Goal: Task Accomplishment & Management: Manage account settings

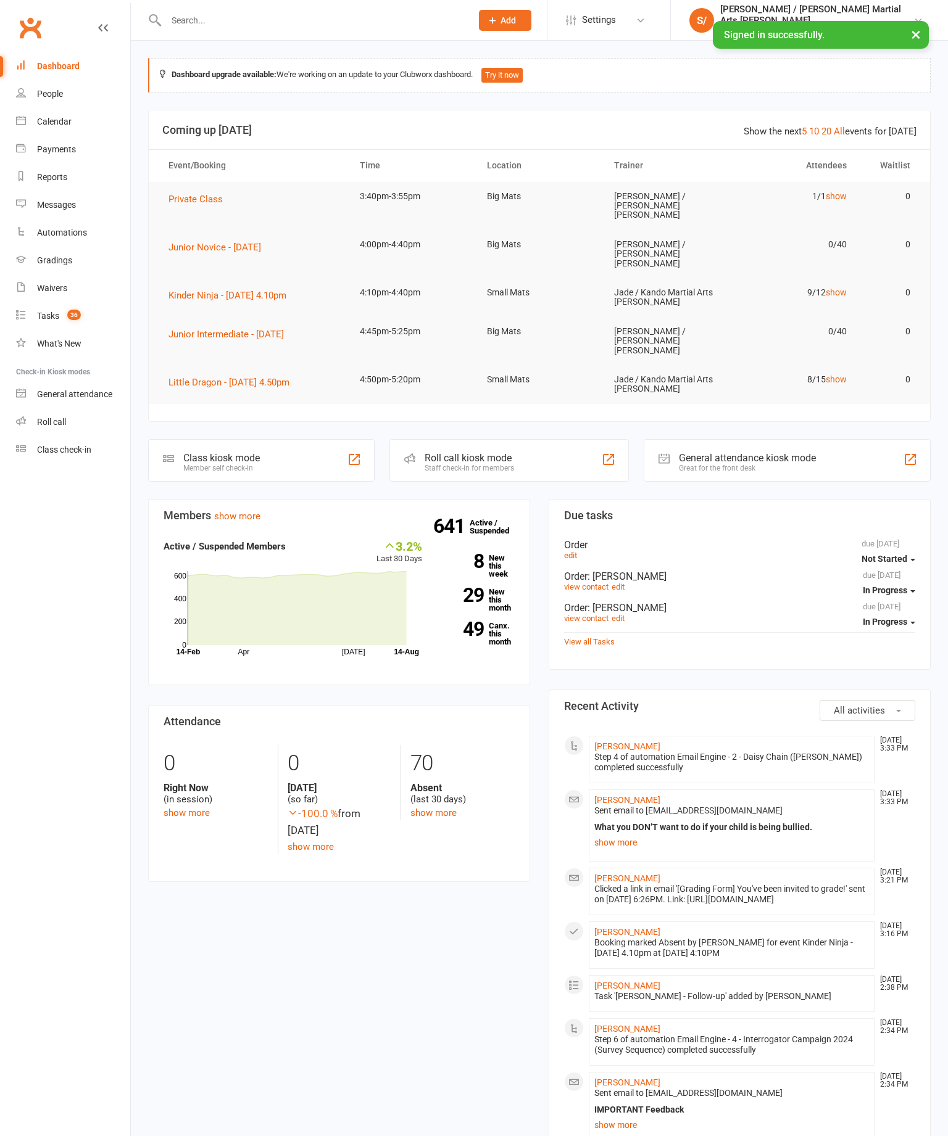
click at [215, 200] on span "Private Class" at bounding box center [195, 199] width 54 height 11
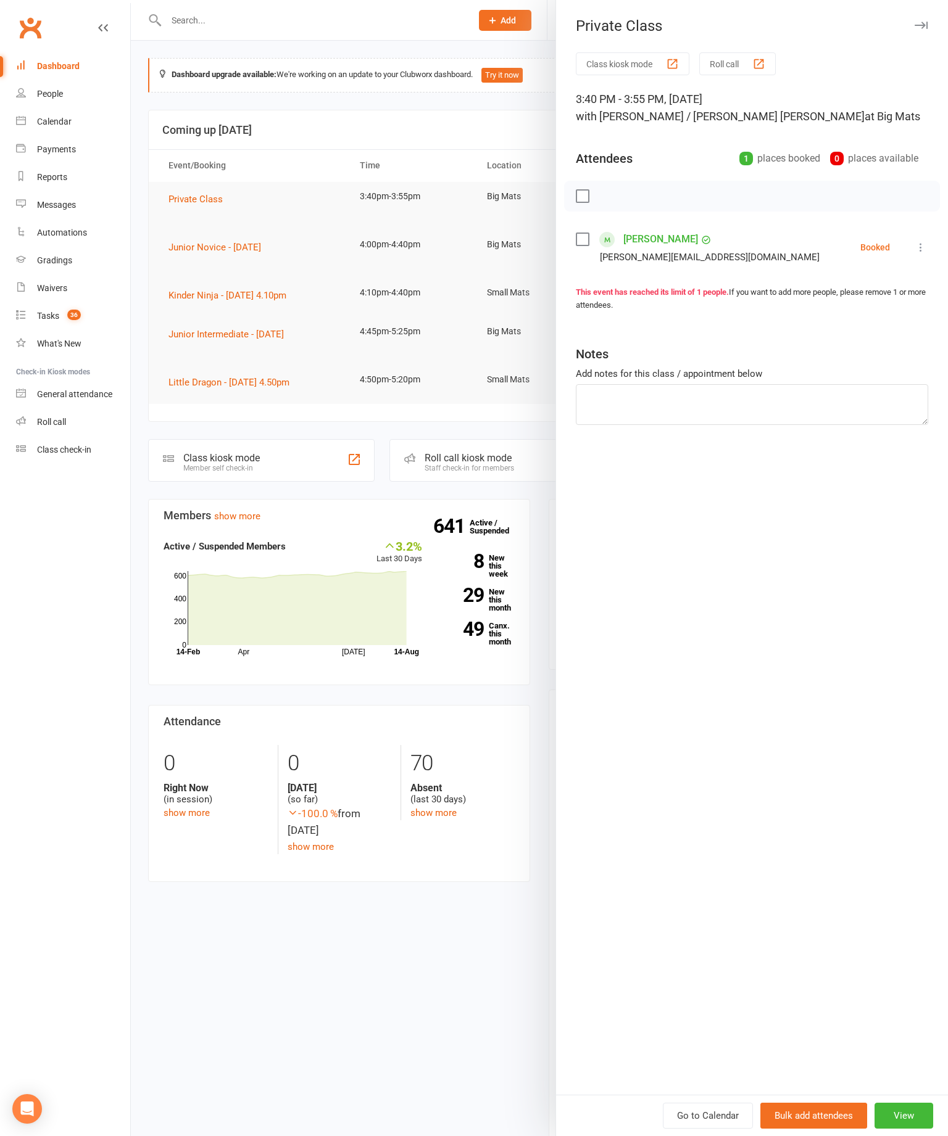
click at [916, 254] on icon at bounding box center [920, 247] width 12 height 12
click at [853, 328] on link "Check in" at bounding box center [861, 320] width 133 height 25
click at [926, 19] on button "button" at bounding box center [920, 25] width 15 height 15
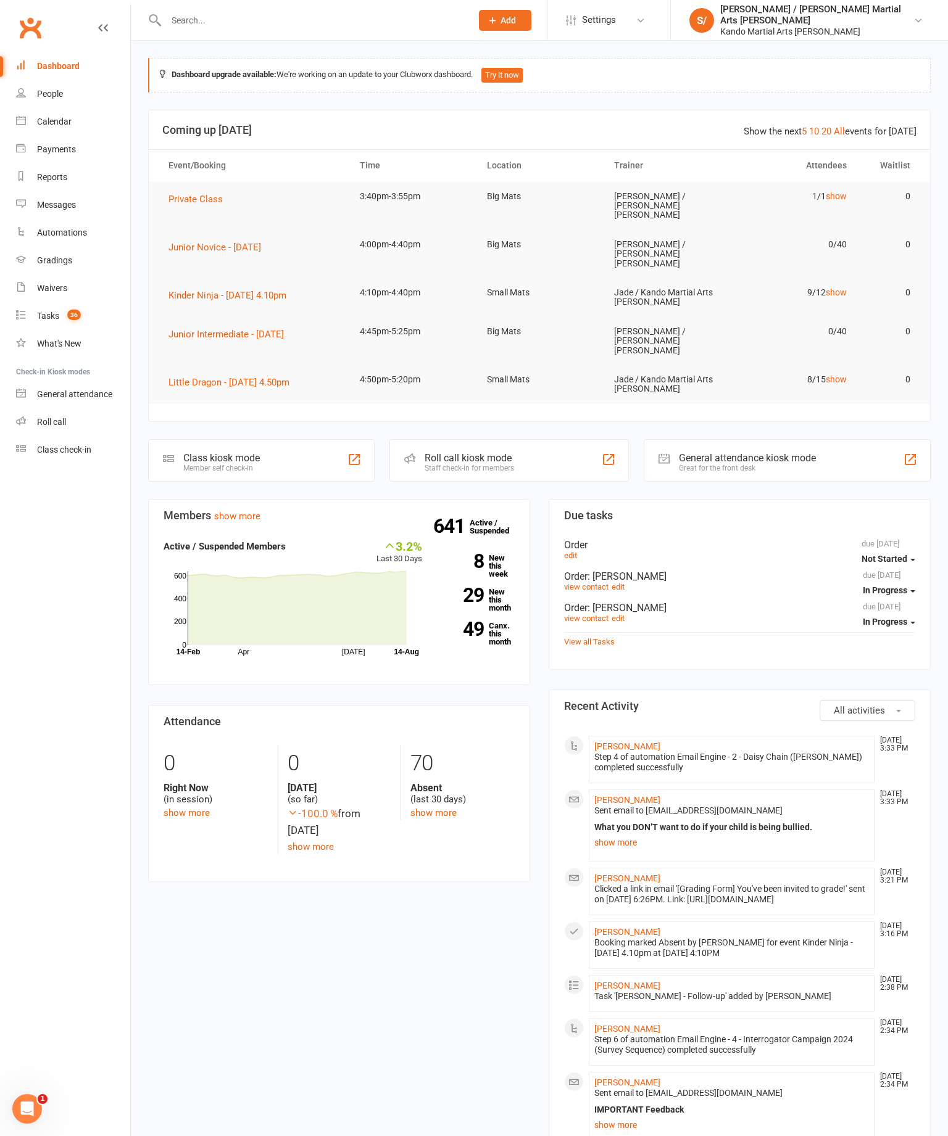
click at [872, 10] on div "[PERSON_NAME] / [PERSON_NAME] Martial Arts [PERSON_NAME]" at bounding box center [816, 15] width 193 height 22
click at [829, 184] on link "Sign out" at bounding box center [809, 171] width 277 height 28
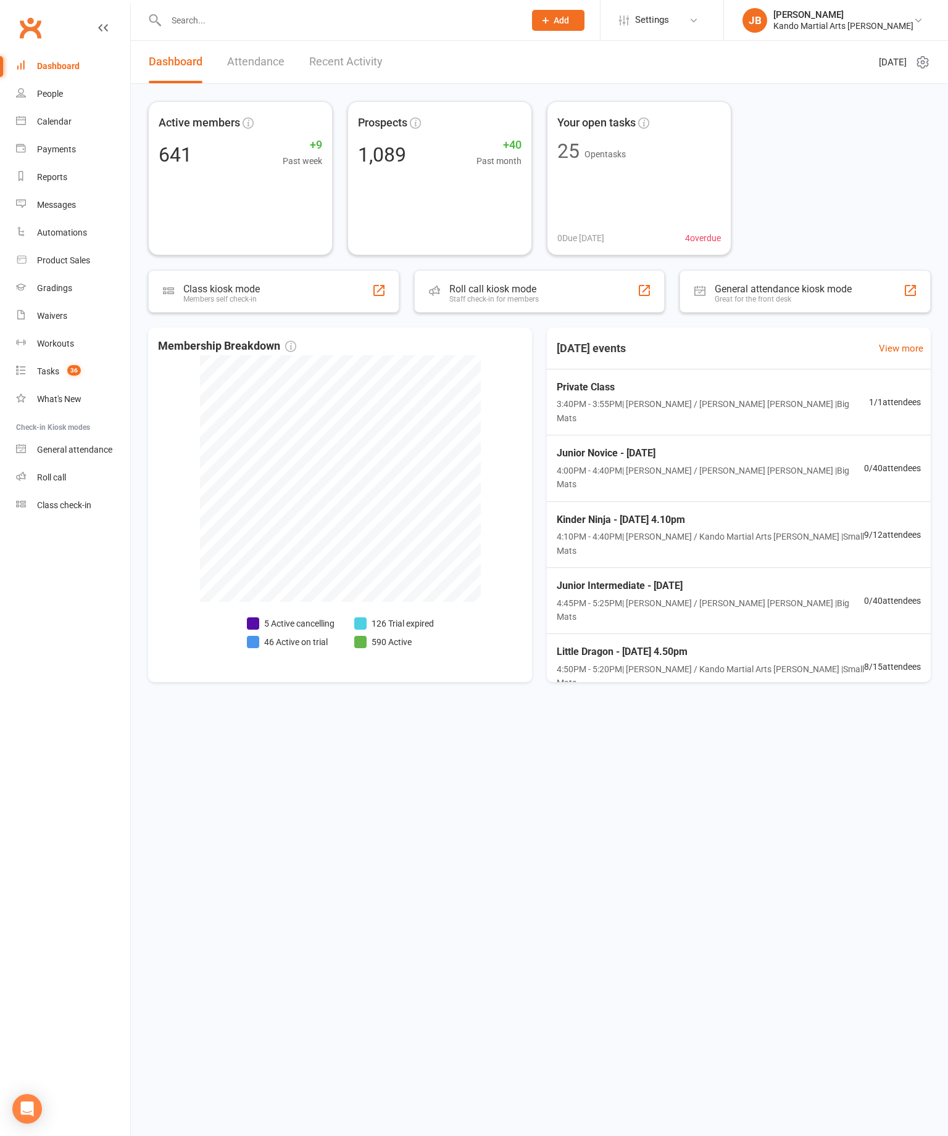
click at [51, 118] on div "Calendar" at bounding box center [54, 122] width 35 height 10
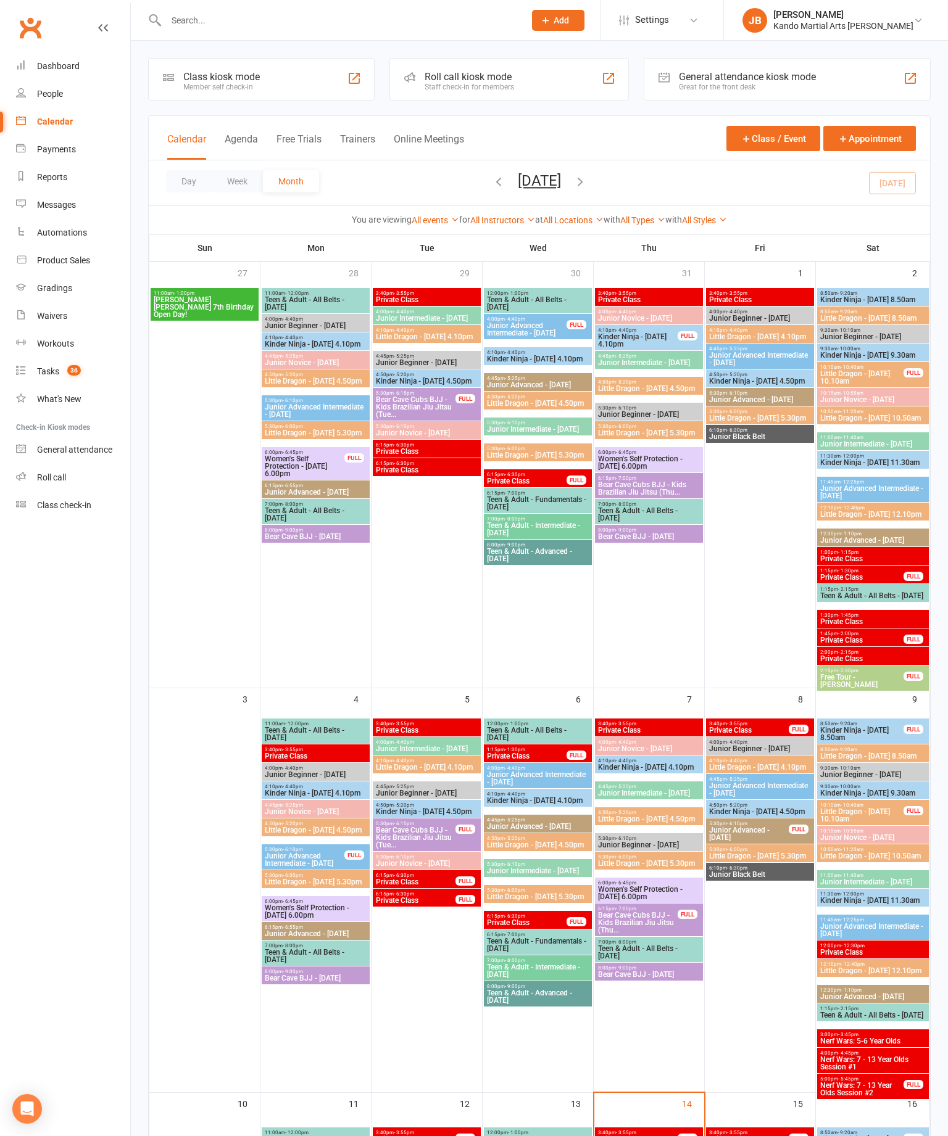
click at [124, 853] on nav "Clubworx Dashboard People Calendar Payments Reports Messages Automations Produc…" at bounding box center [65, 571] width 131 height 1136
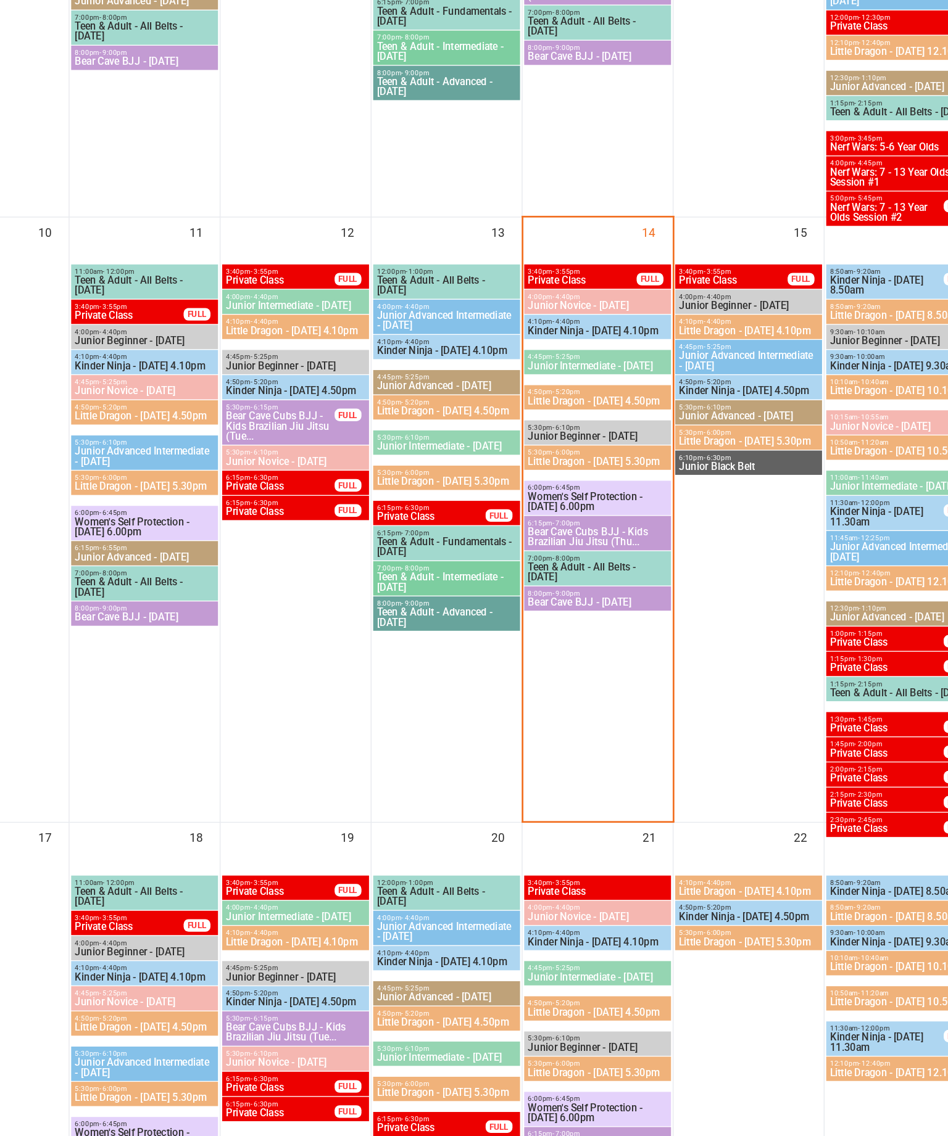
scroll to position [694, 0]
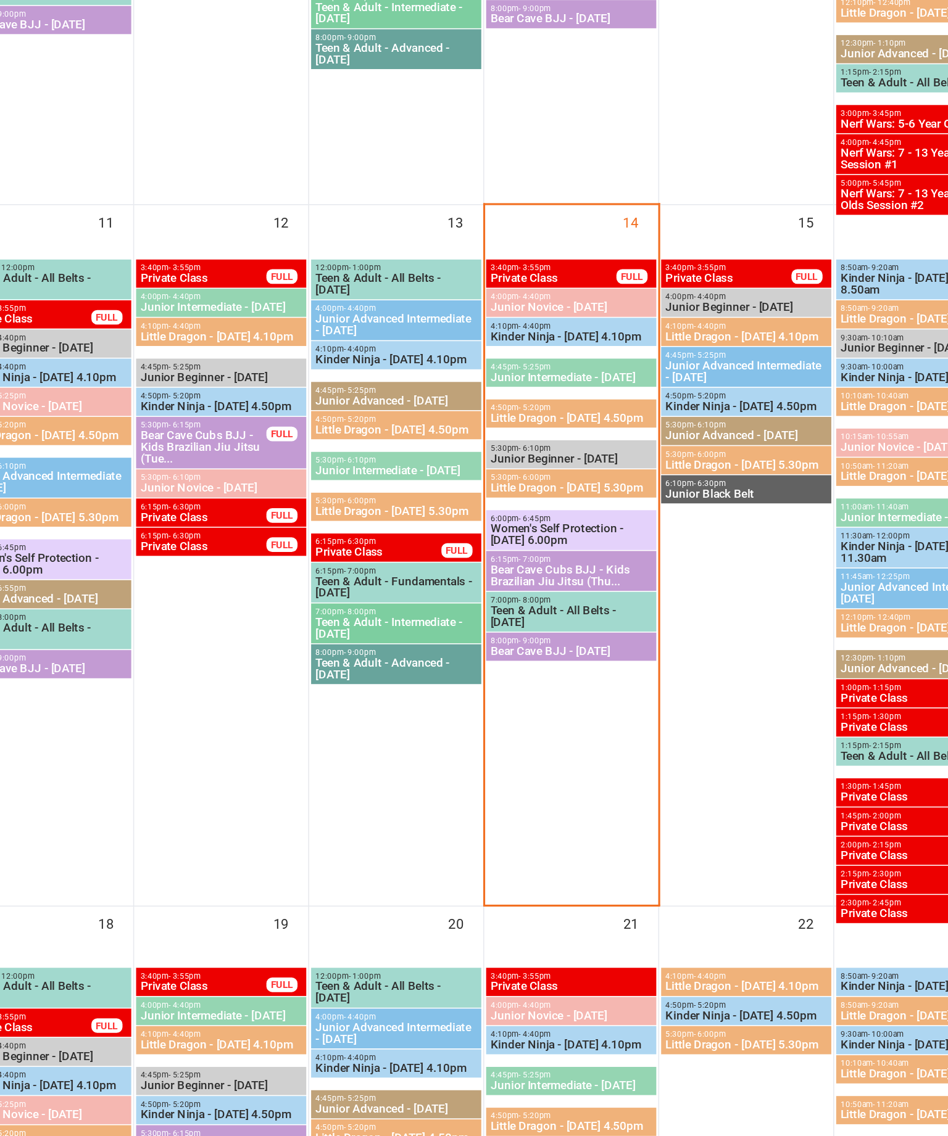
click at [597, 473] on span "4:10pm - 4:40pm" at bounding box center [648, 476] width 103 height 6
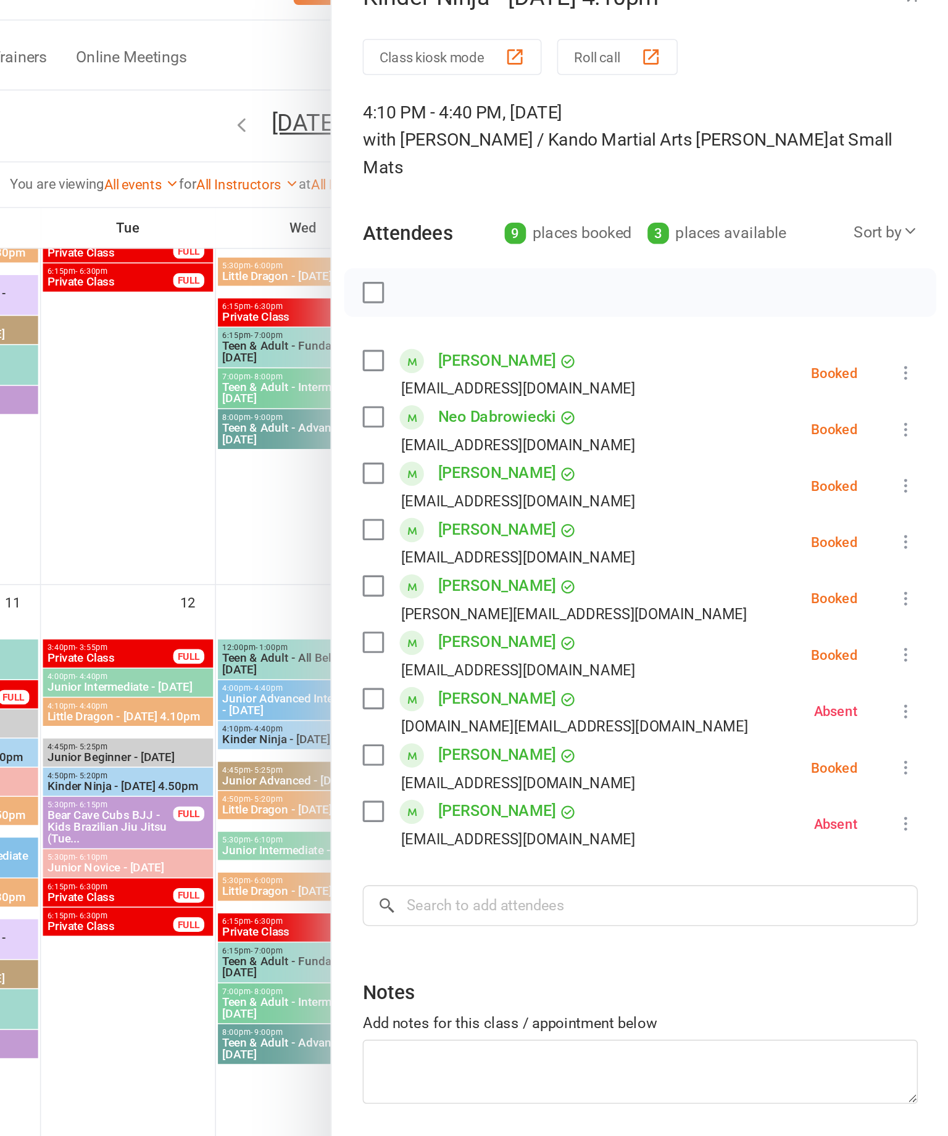
click at [913, 257] on button at bounding box center [920, 264] width 15 height 15
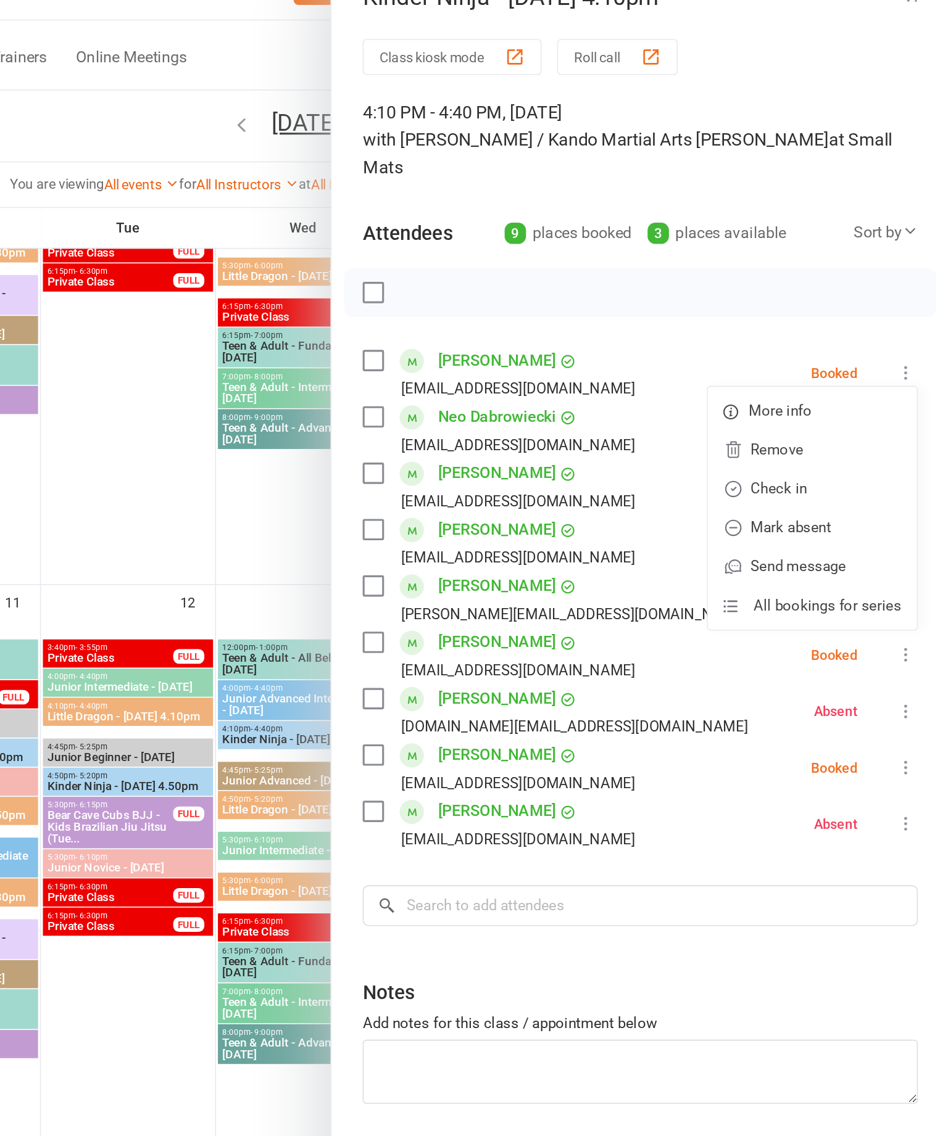
click at [795, 326] on link "Check in" at bounding box center [861, 338] width 133 height 25
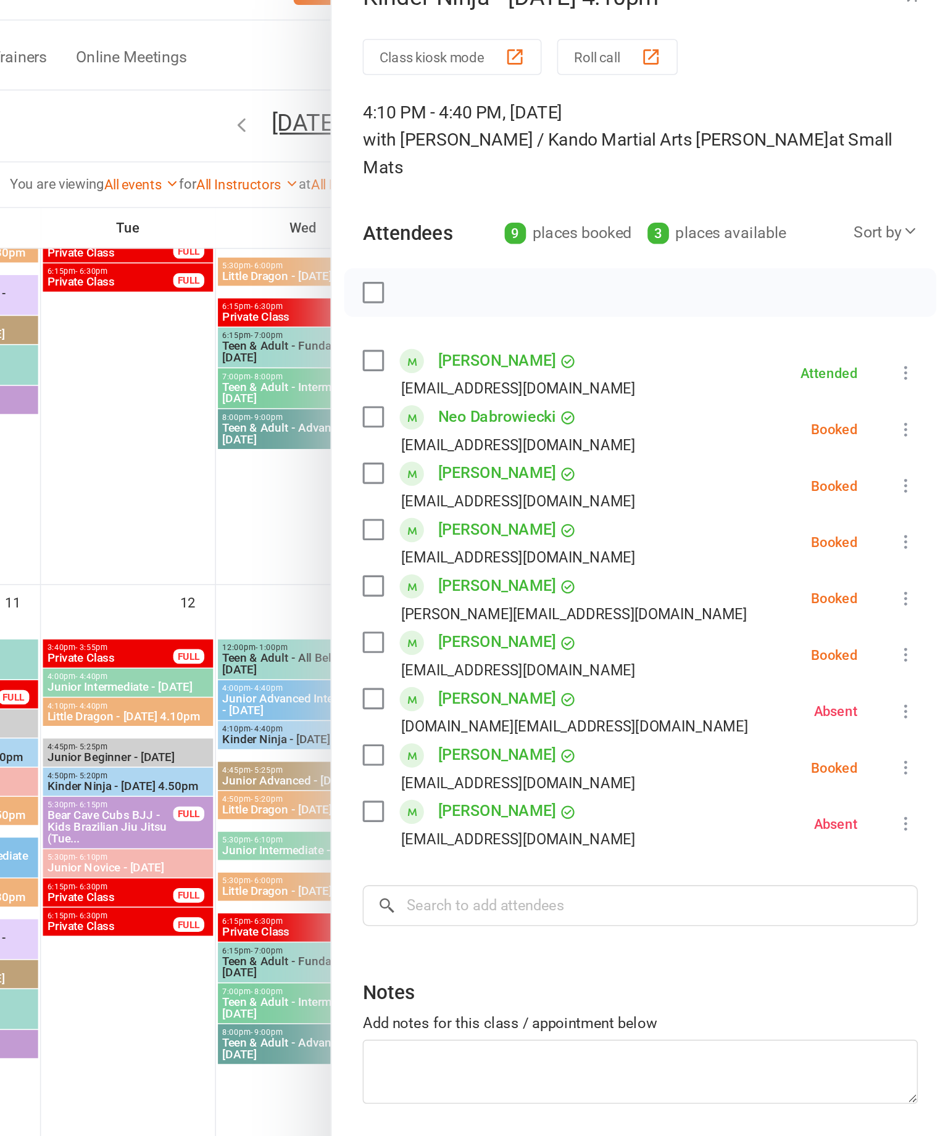
scroll to position [690, 0]
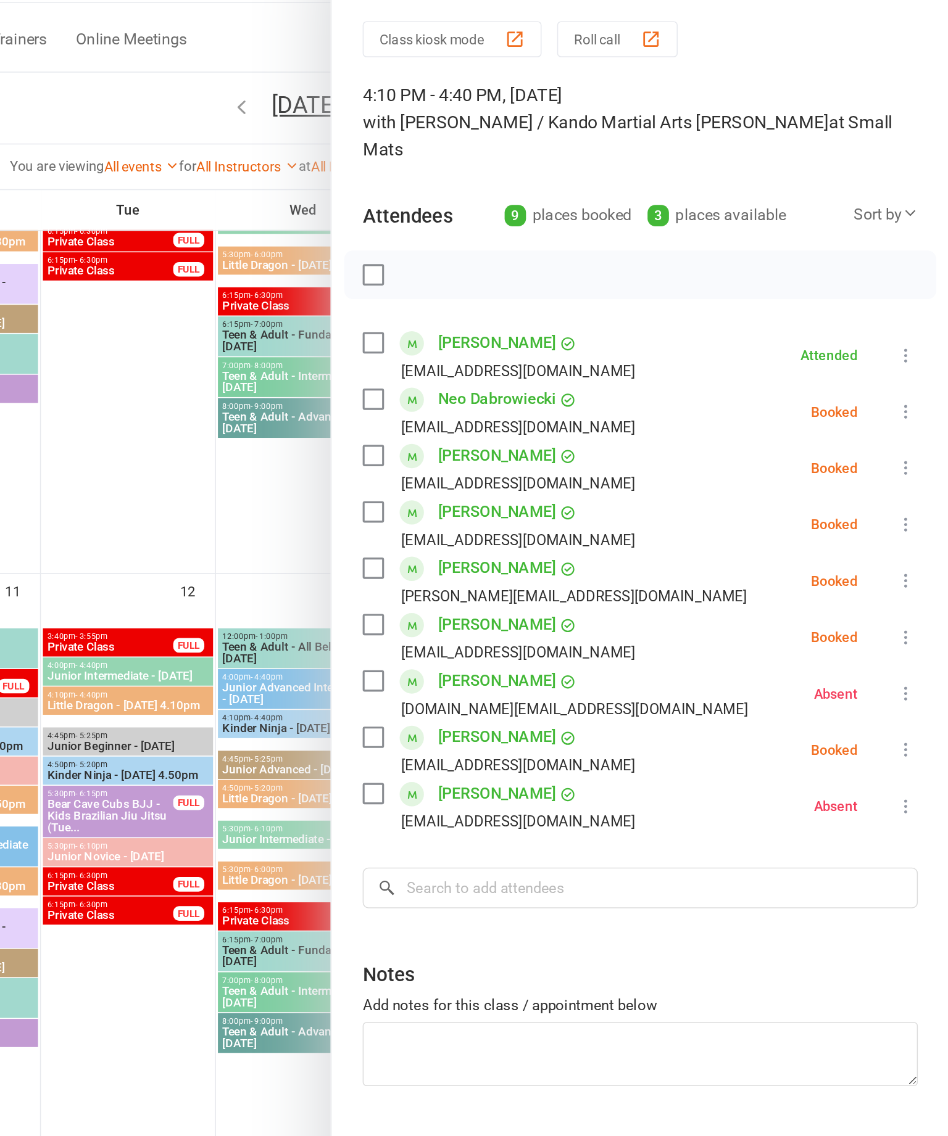
click at [592, 306] on div "Class kiosk mode Roll call 4:10 PM - 4:40 PM, Thursday, August, 14, 2025 with J…" at bounding box center [752, 573] width 392 height 1043
click at [914, 366] on icon at bounding box center [920, 372] width 12 height 12
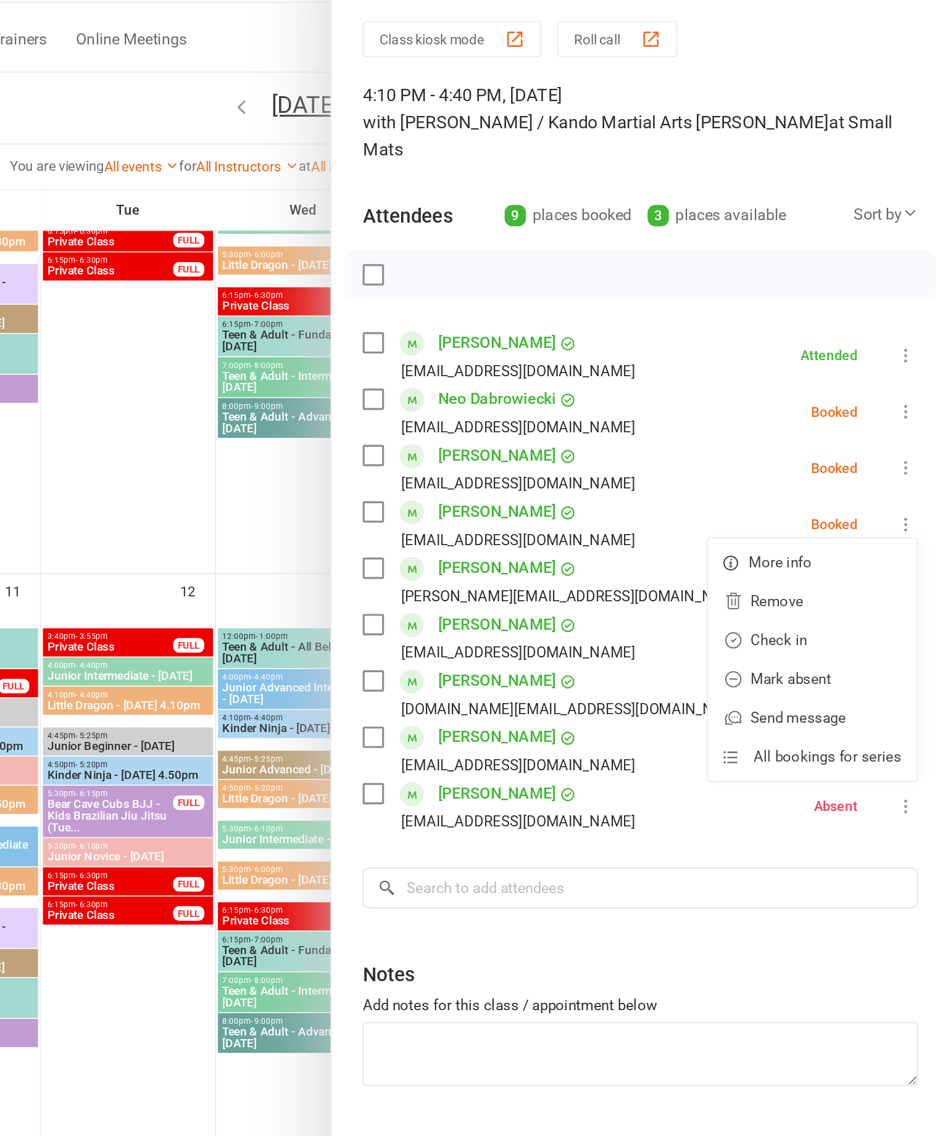
click at [795, 433] on link "Check in" at bounding box center [861, 445] width 133 height 25
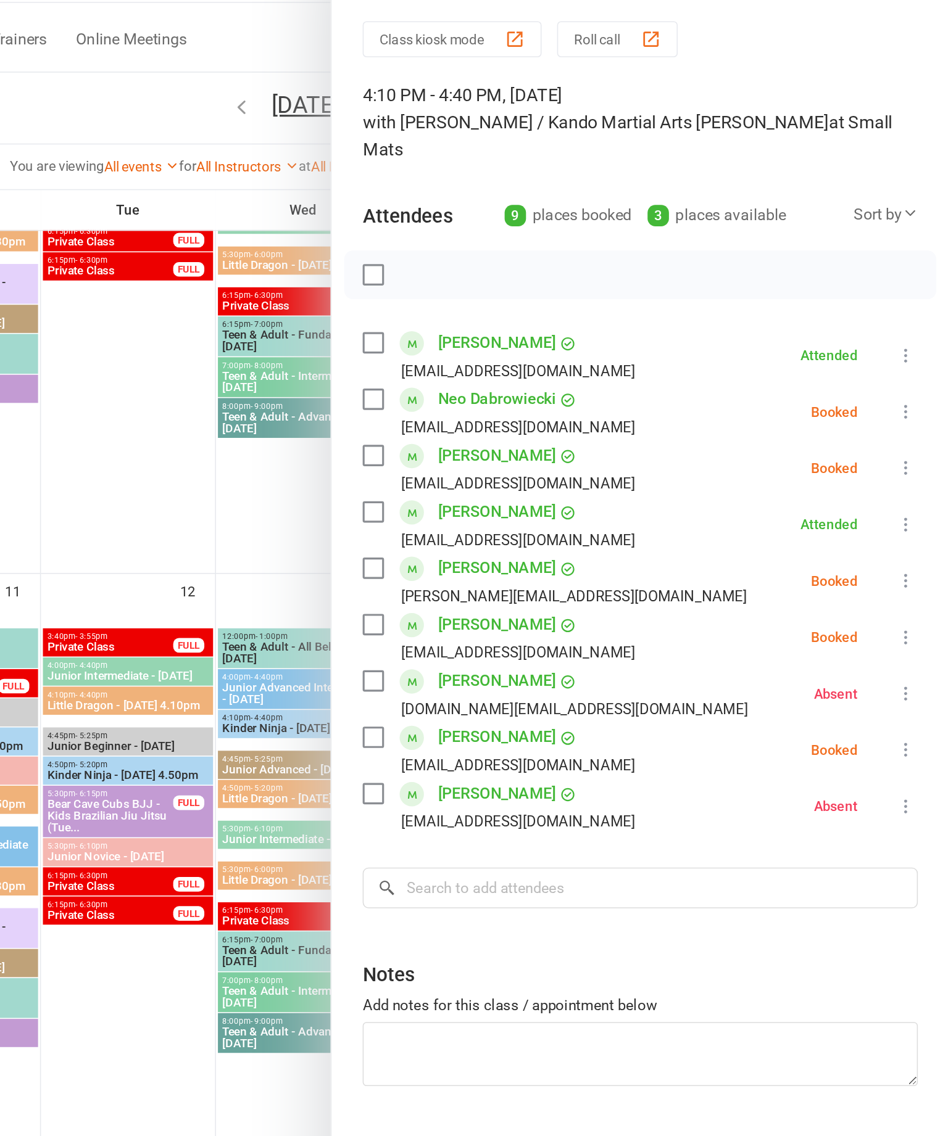
click at [913, 436] on button at bounding box center [920, 443] width 15 height 15
click at [795, 505] on link "Check in" at bounding box center [861, 517] width 133 height 25
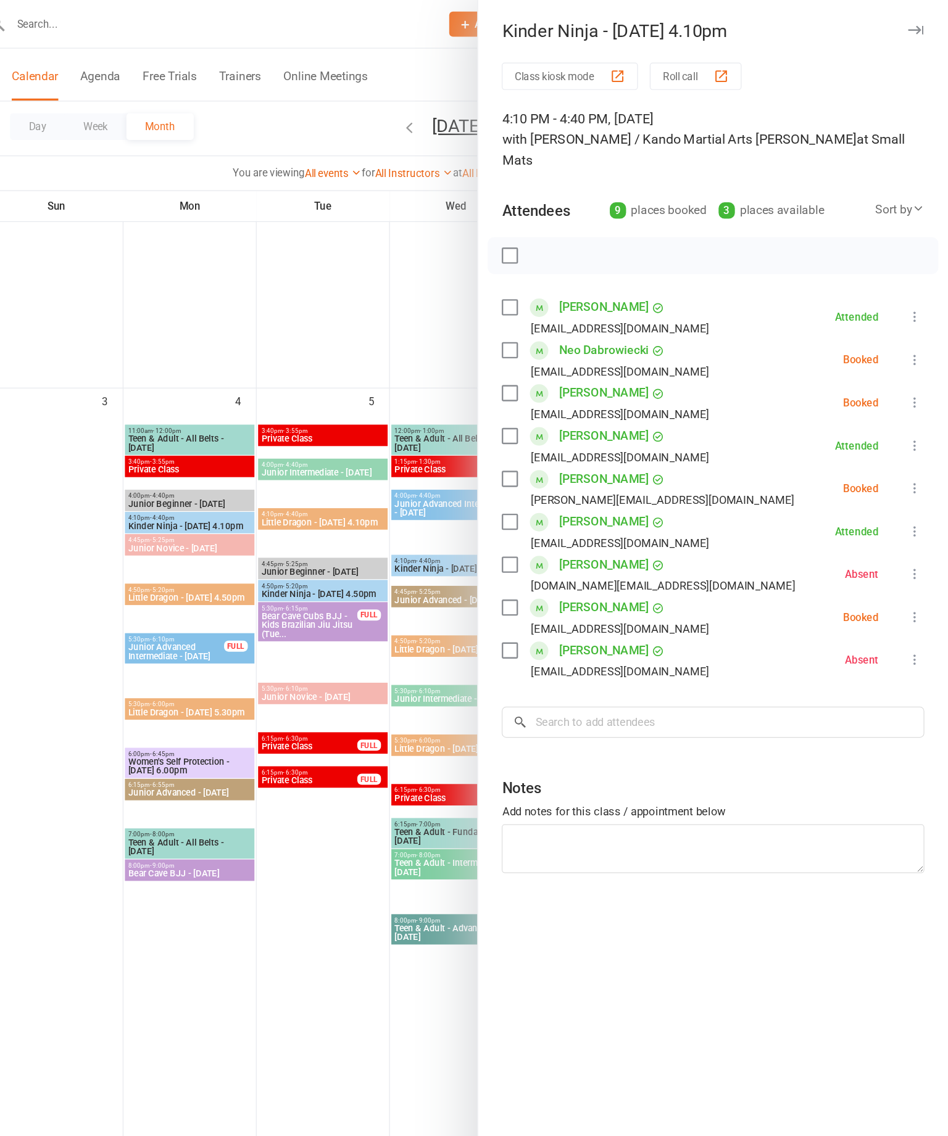
scroll to position [608, 0]
click at [914, 25] on icon "button" at bounding box center [920, 25] width 13 height 7
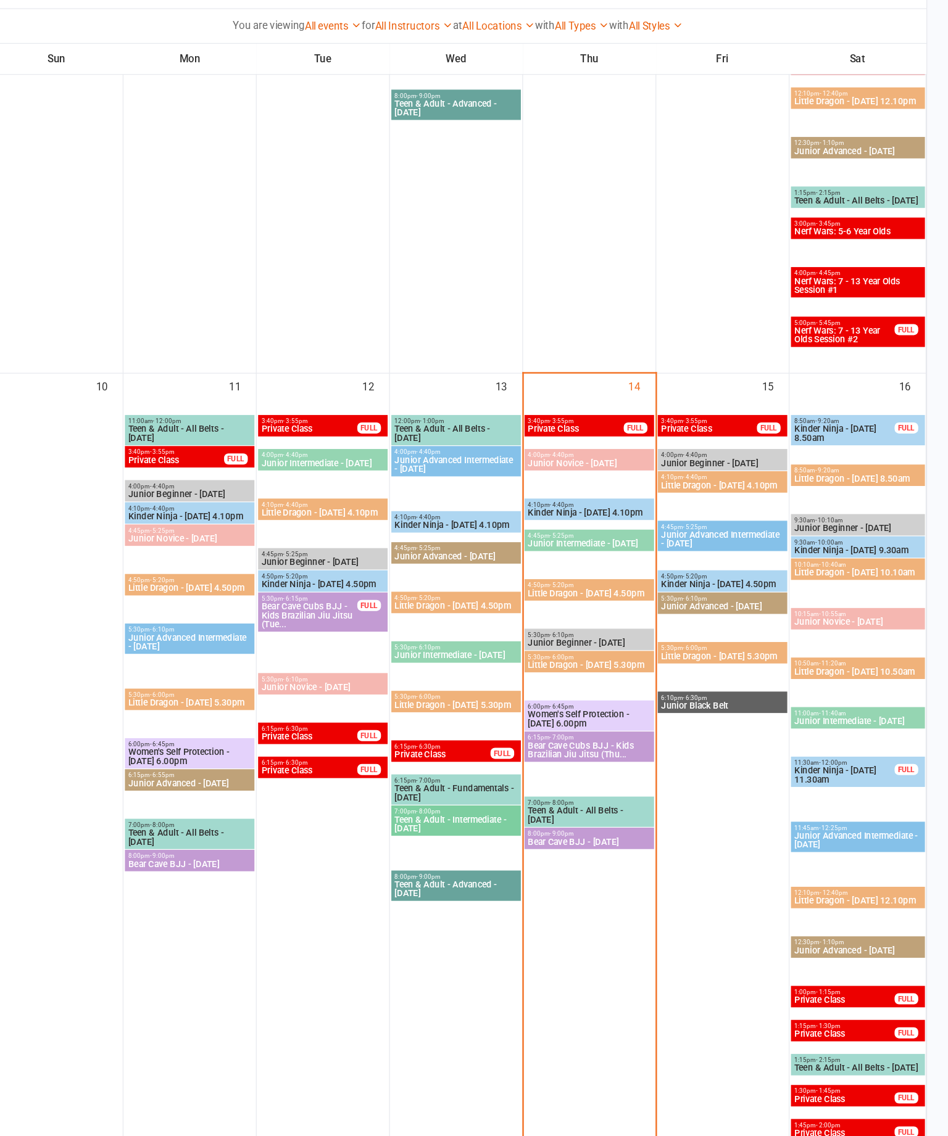
scroll to position [1175, 0]
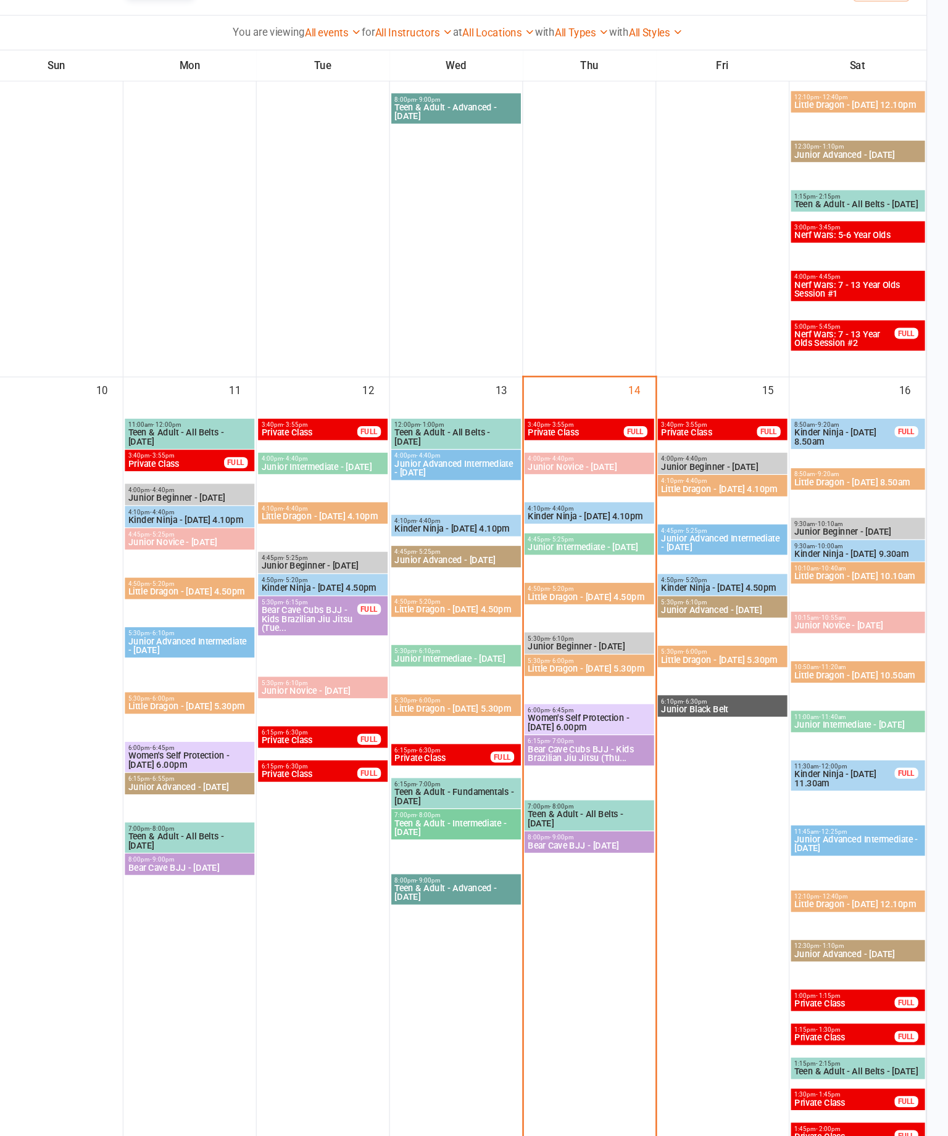
click at [616, 539] on span "- 4:40pm" at bounding box center [626, 542] width 20 height 6
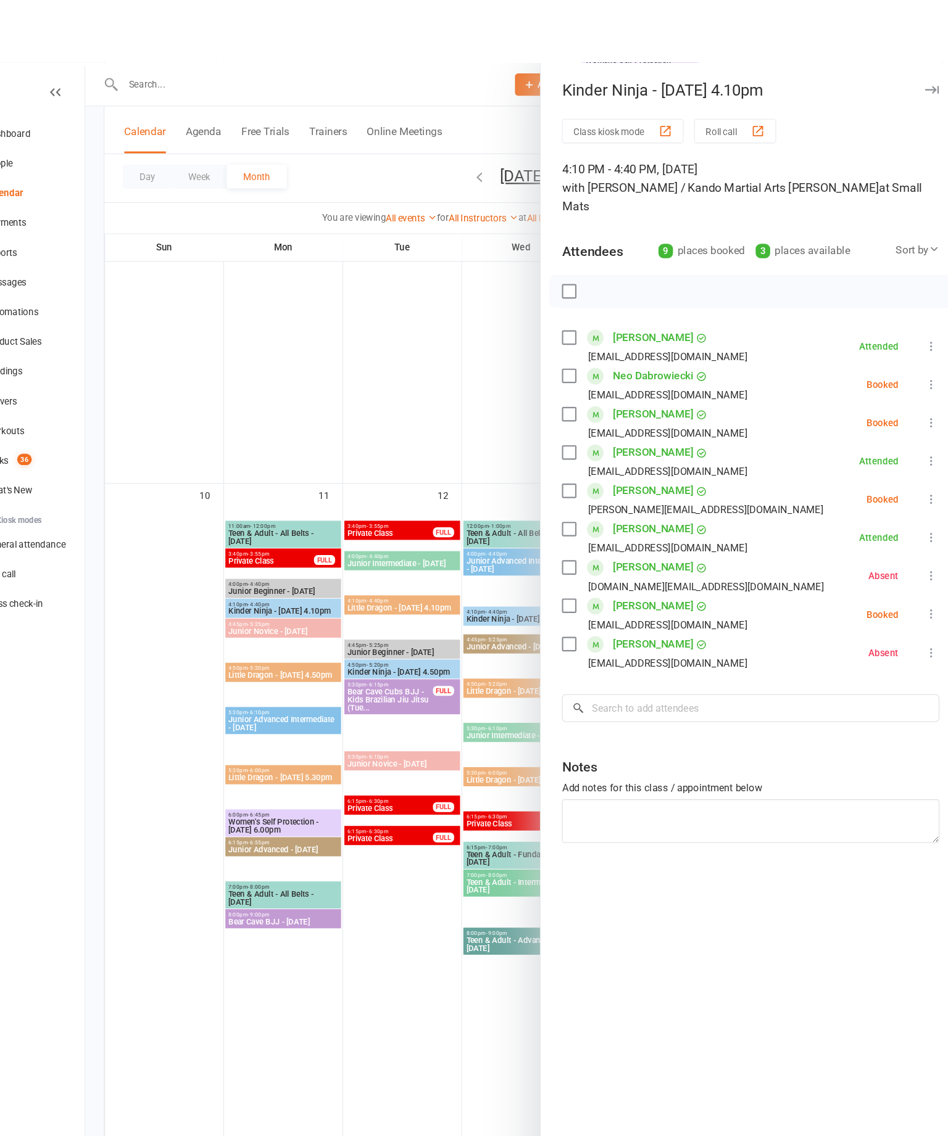
scroll to position [1155, 0]
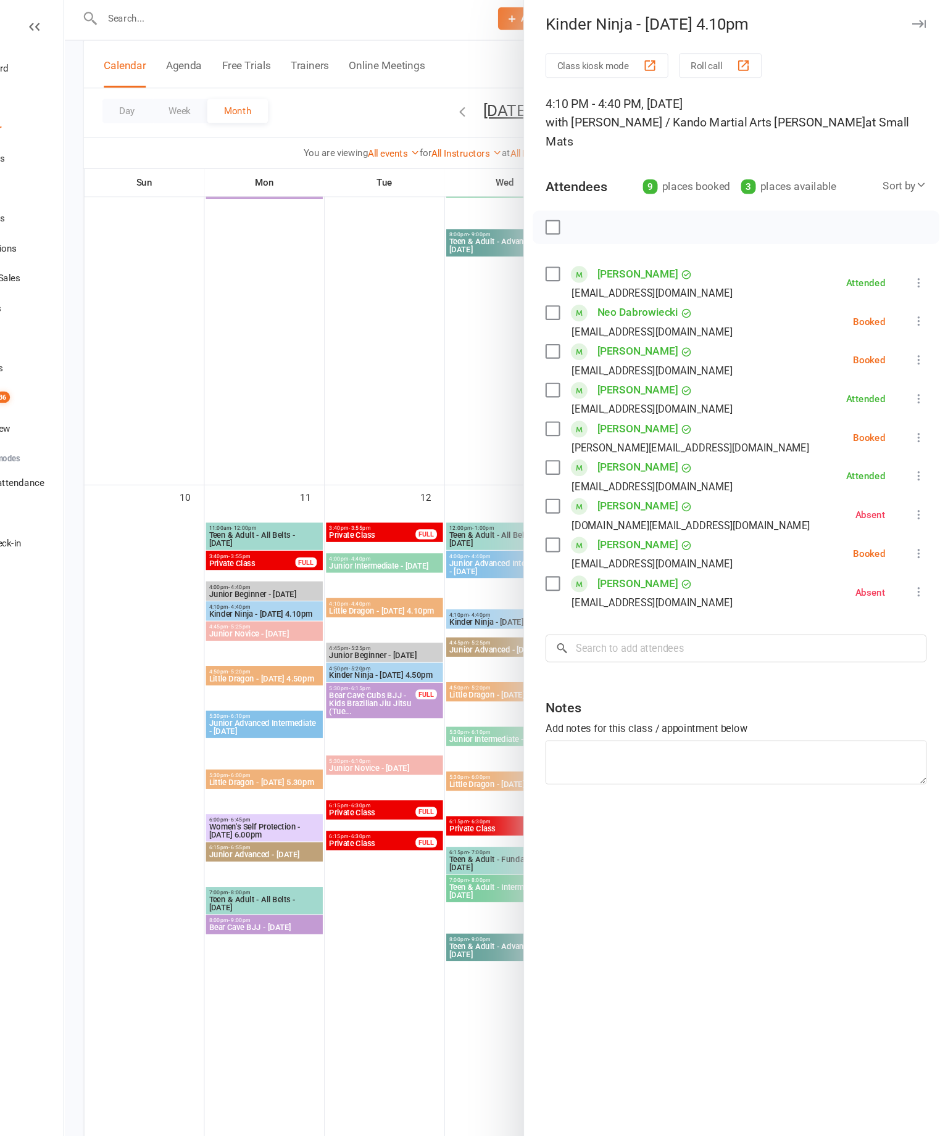
click at [860, 484] on div "Class kiosk mode Roll call 4:10 PM - 4:40 PM, Thursday, August, 14, 2025 with J…" at bounding box center [752, 573] width 392 height 1043
click at [913, 508] on button at bounding box center [920, 515] width 15 height 15
click at [795, 608] on link "Mark absent" at bounding box center [861, 613] width 133 height 25
click at [861, 485] on div "Class kiosk mode Roll call 4:10 PM - 4:40 PM, Thursday, August, 14, 2025 with J…" at bounding box center [752, 573] width 392 height 1043
click at [914, 509] on icon at bounding box center [920, 515] width 12 height 12
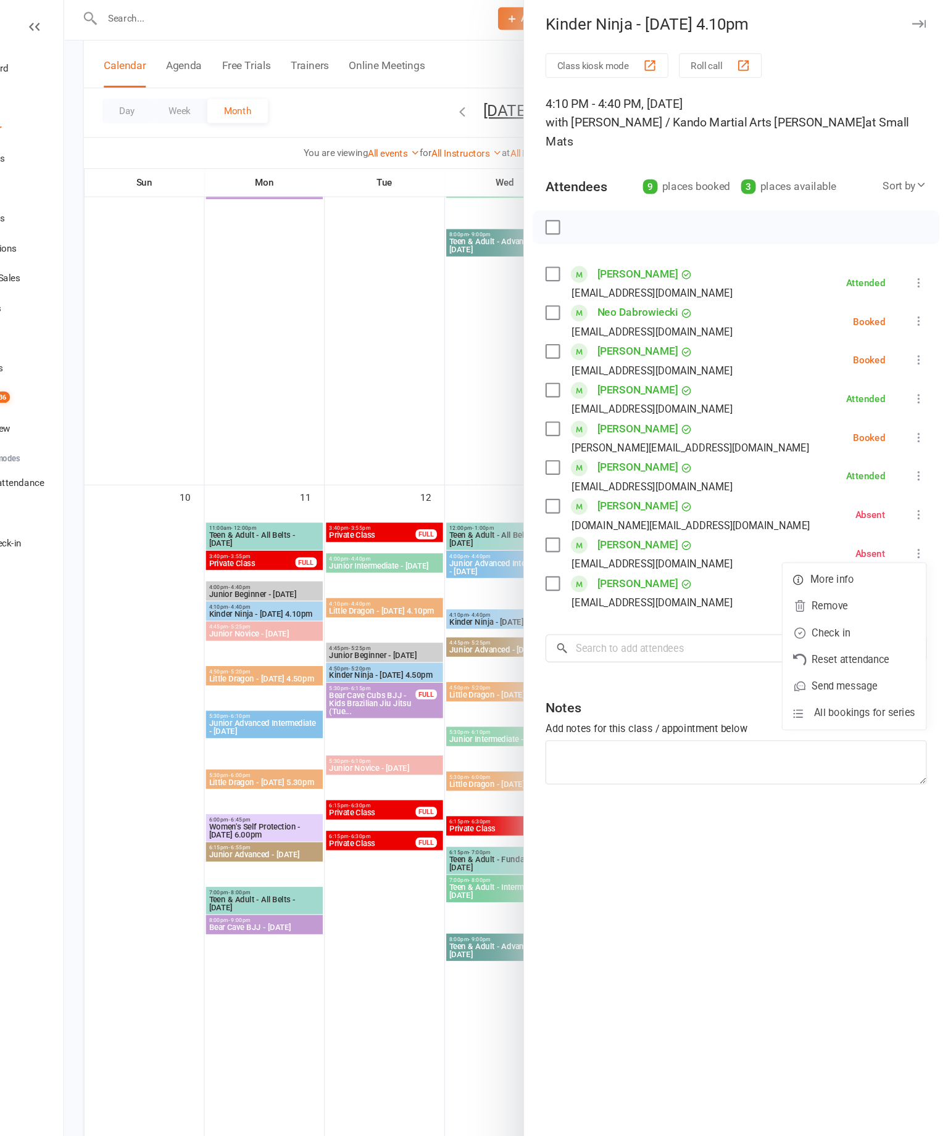
click at [795, 576] on link "Check in" at bounding box center [861, 588] width 133 height 25
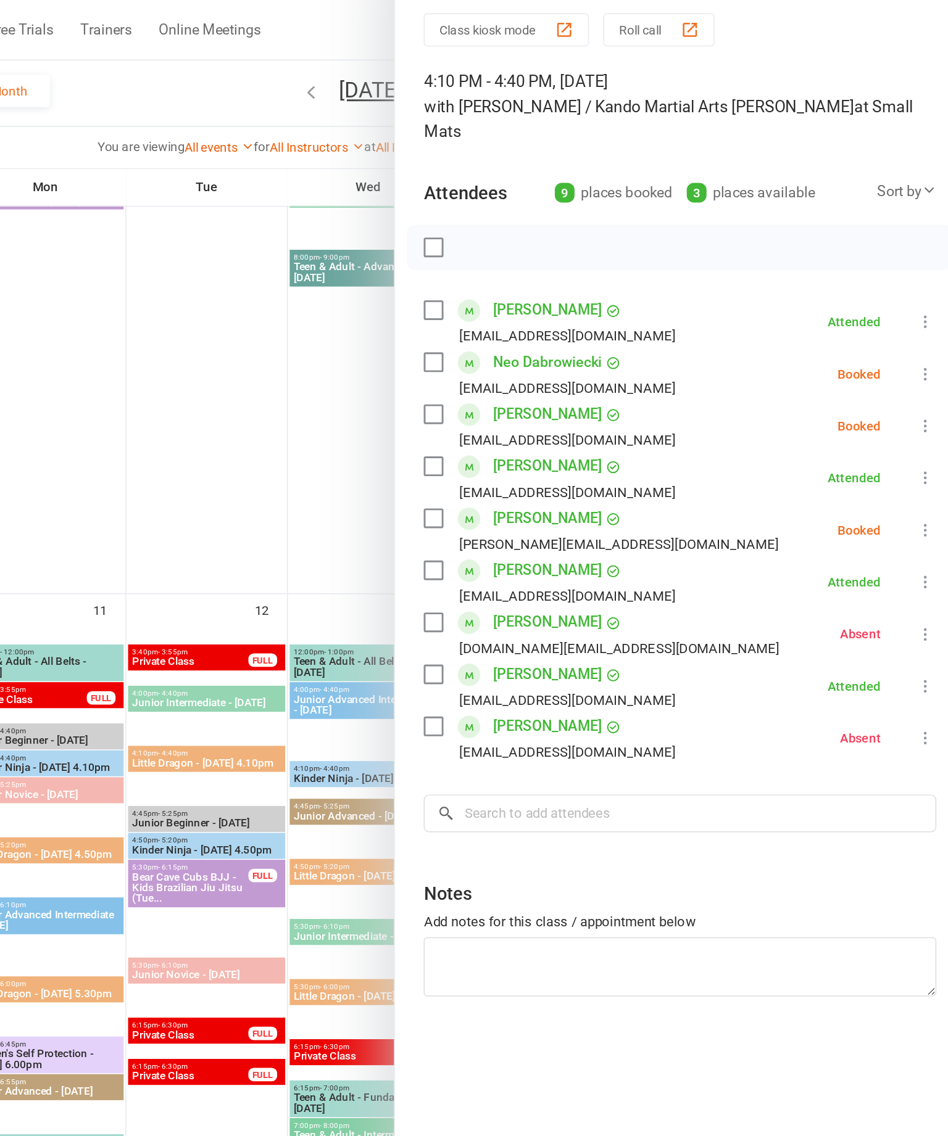
click at [914, 330] on icon at bounding box center [920, 336] width 12 height 12
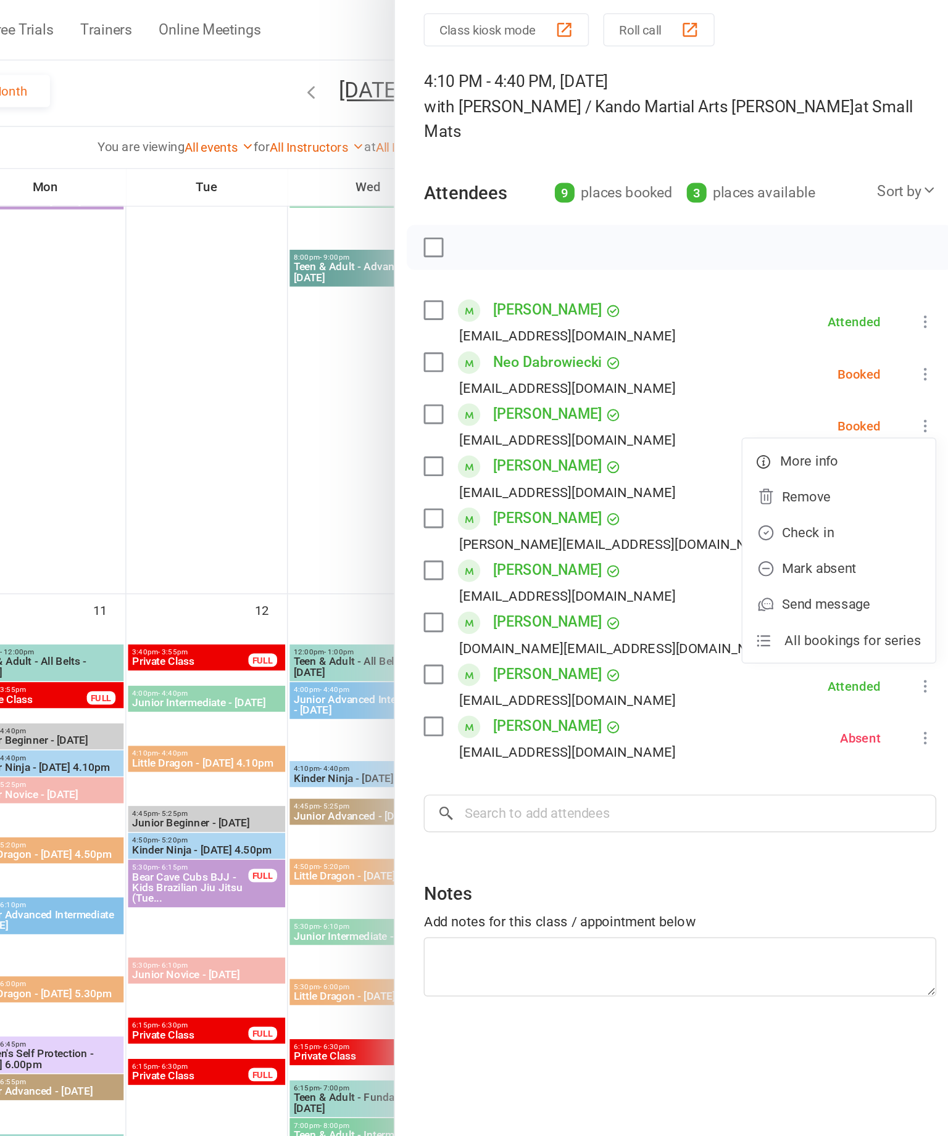
click at [795, 397] on link "Check in" at bounding box center [861, 409] width 133 height 25
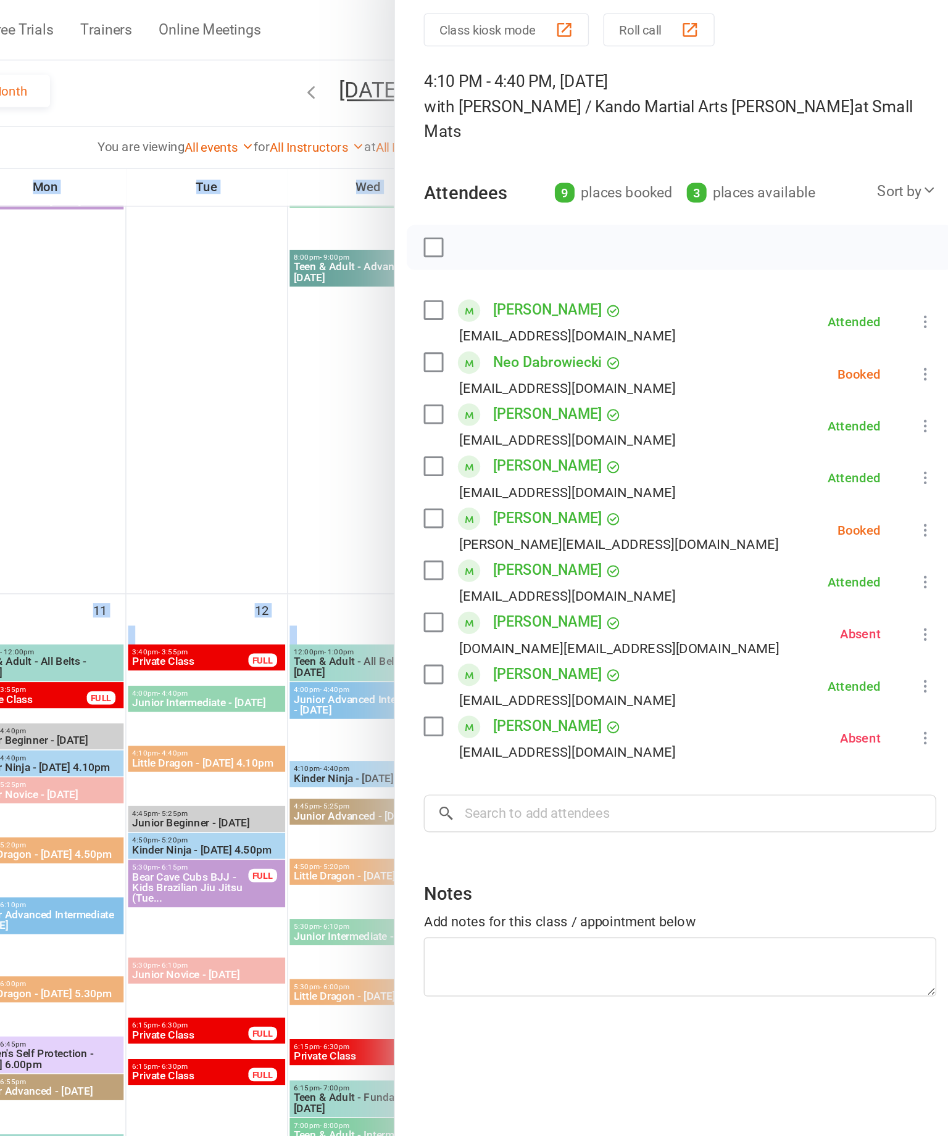
click at [914, 402] on icon at bounding box center [920, 408] width 12 height 12
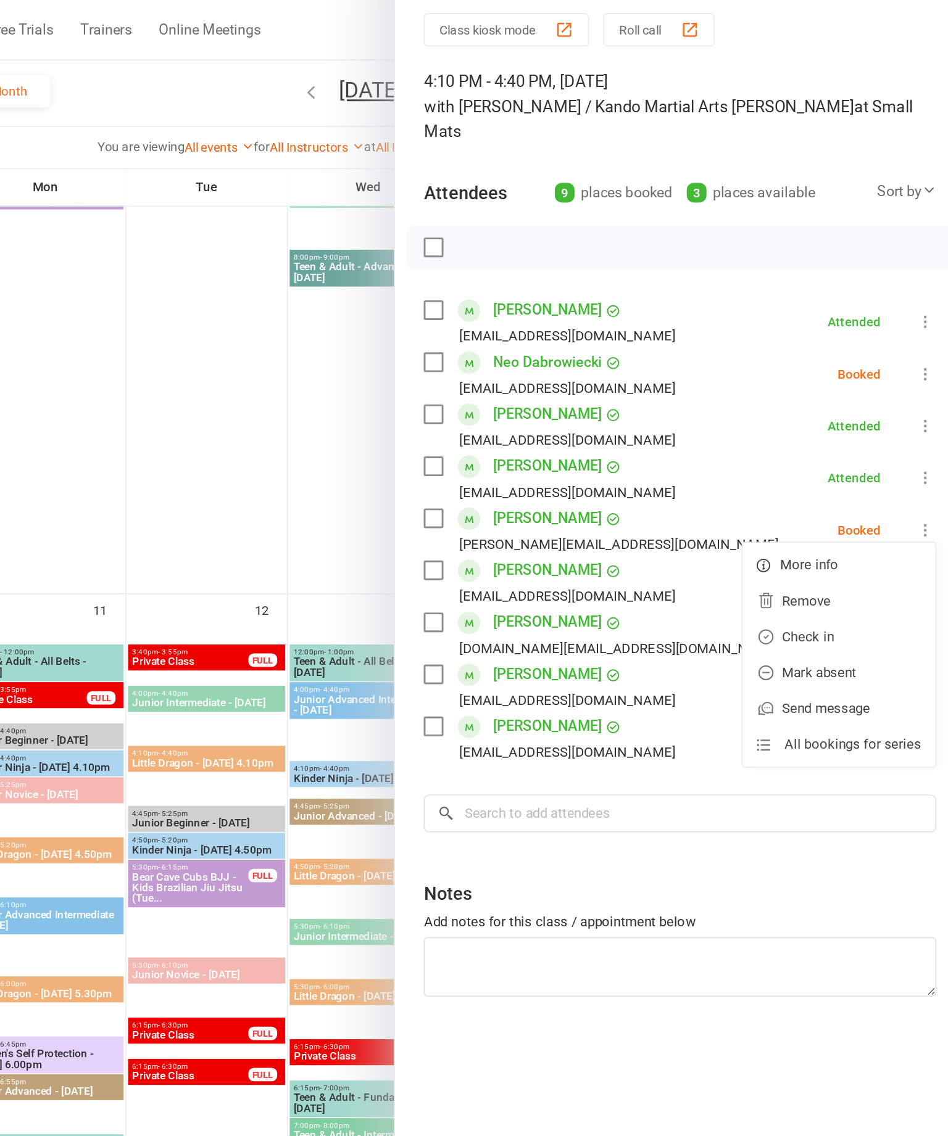
click at [795, 469] on link "Check in" at bounding box center [861, 481] width 133 height 25
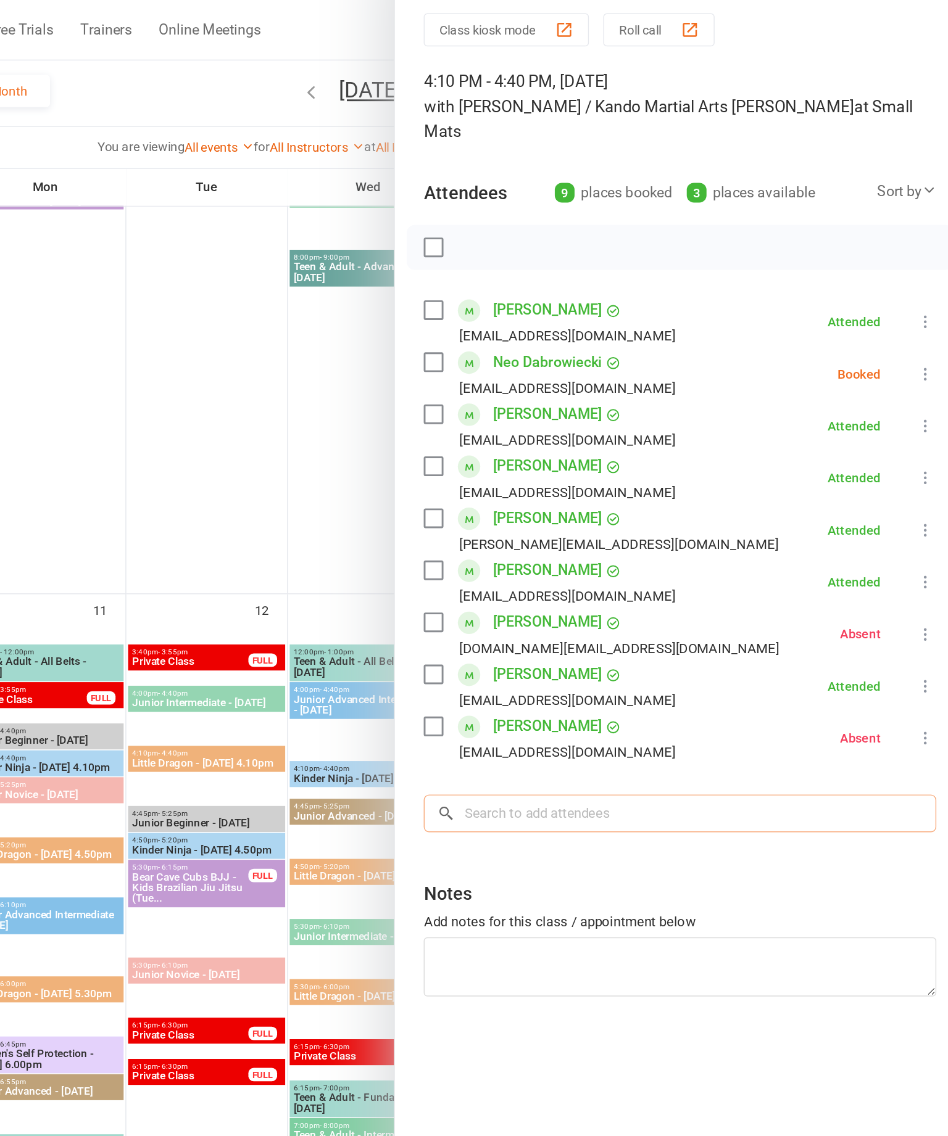
click at [576, 590] on input "search" at bounding box center [752, 603] width 352 height 26
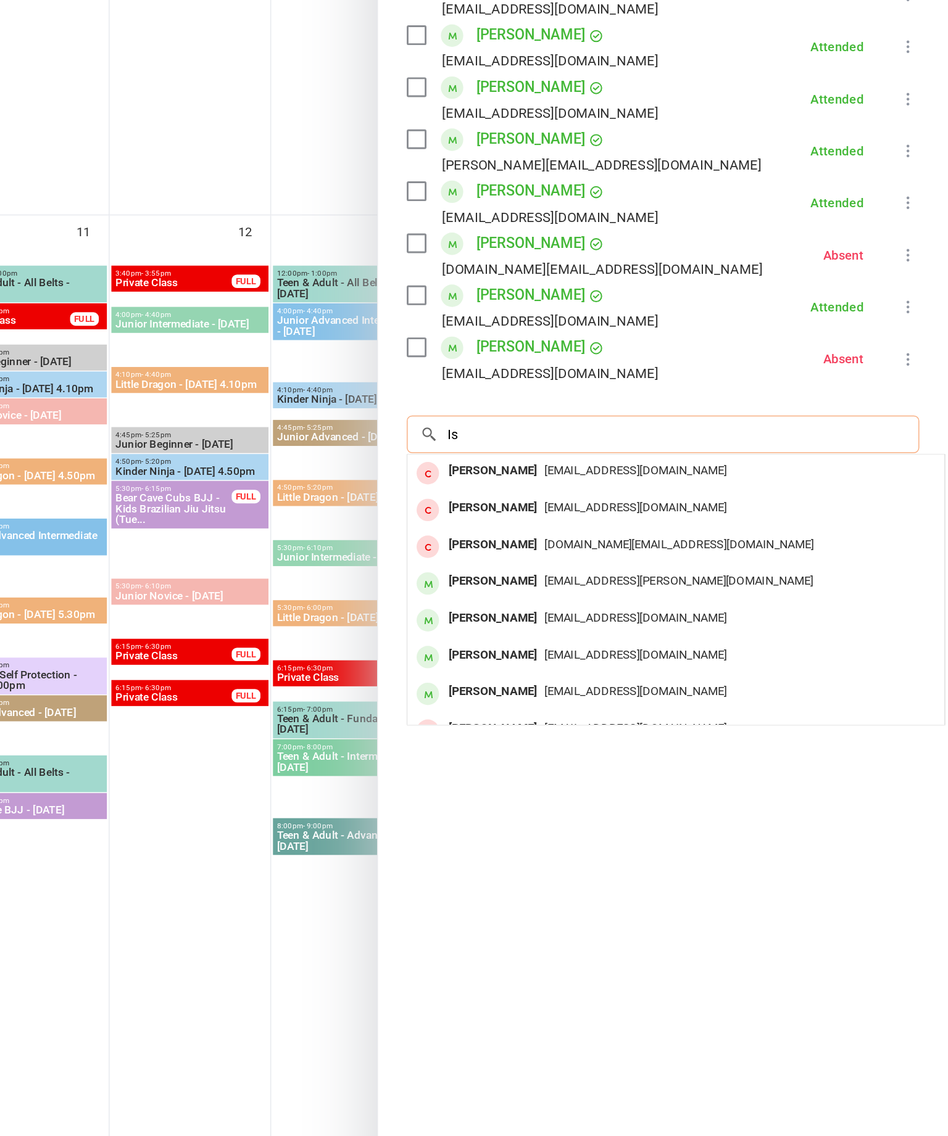
type input "I"
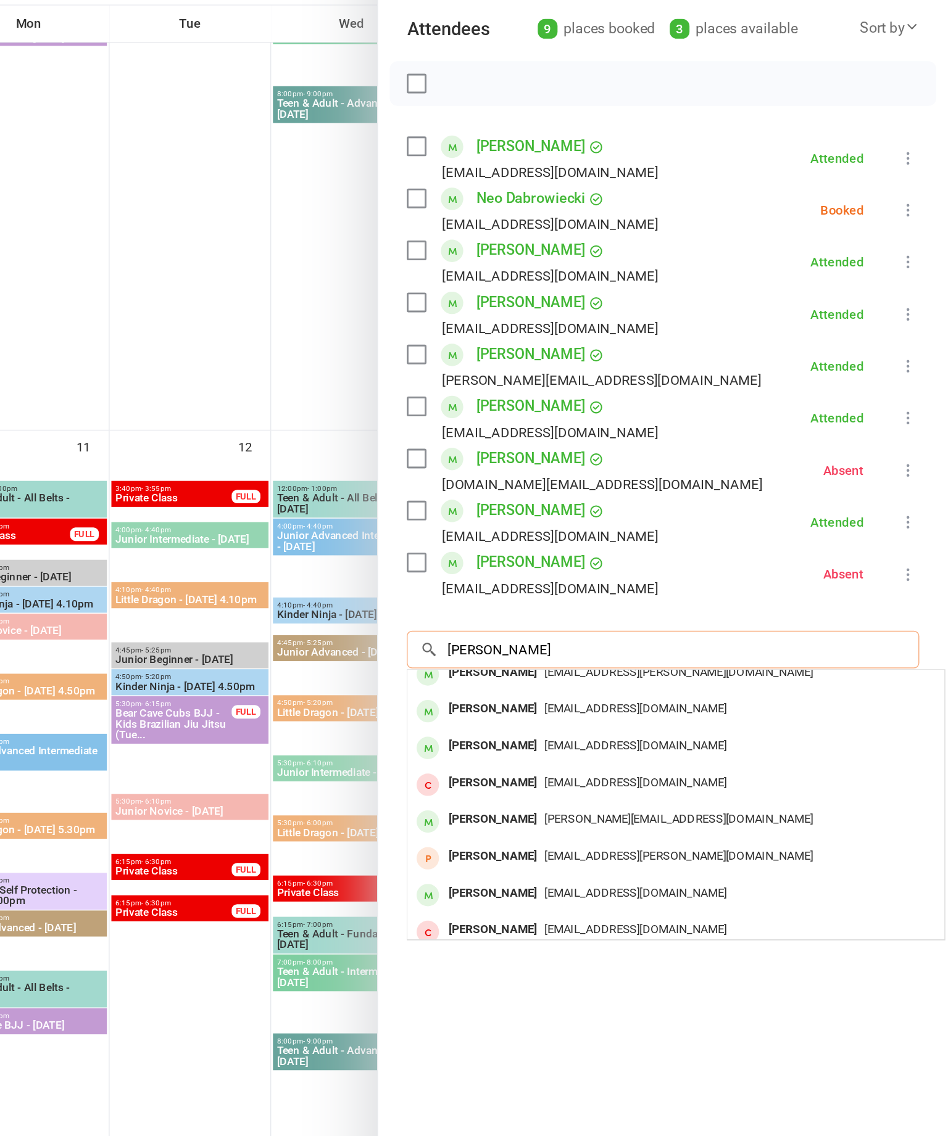
scroll to position [62, 0]
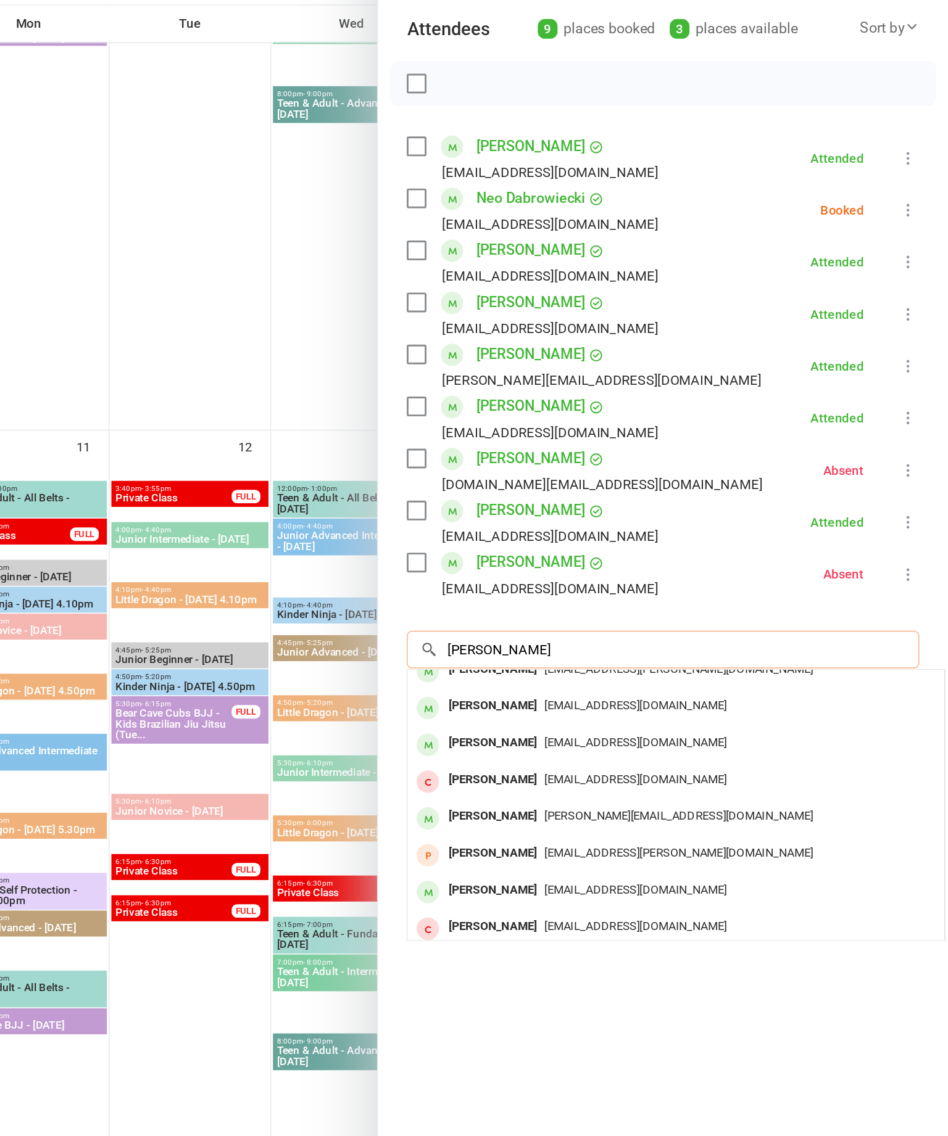
type input "Isaac g"
click at [670, 662] on span "whales.den749@gmail.com" at bounding box center [732, 666] width 125 height 9
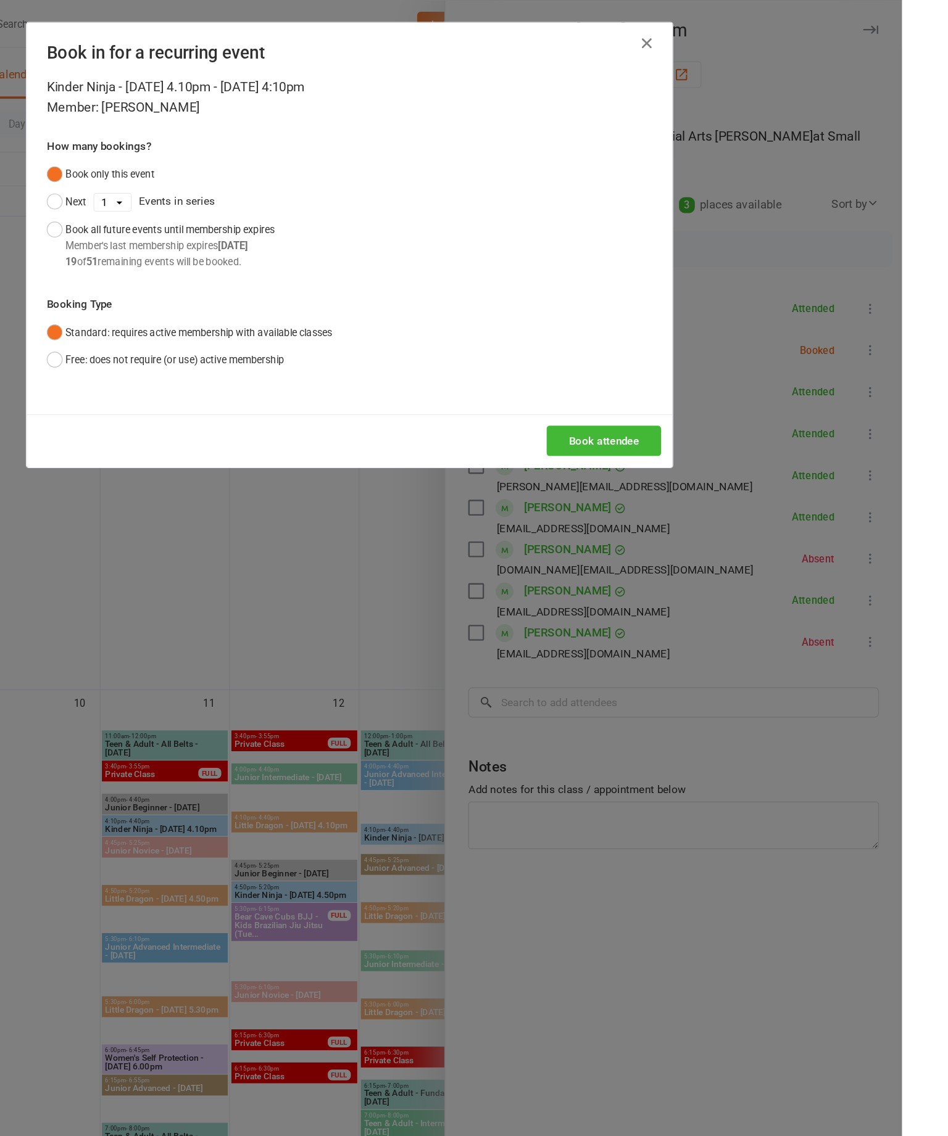
scroll to position [871, 0]
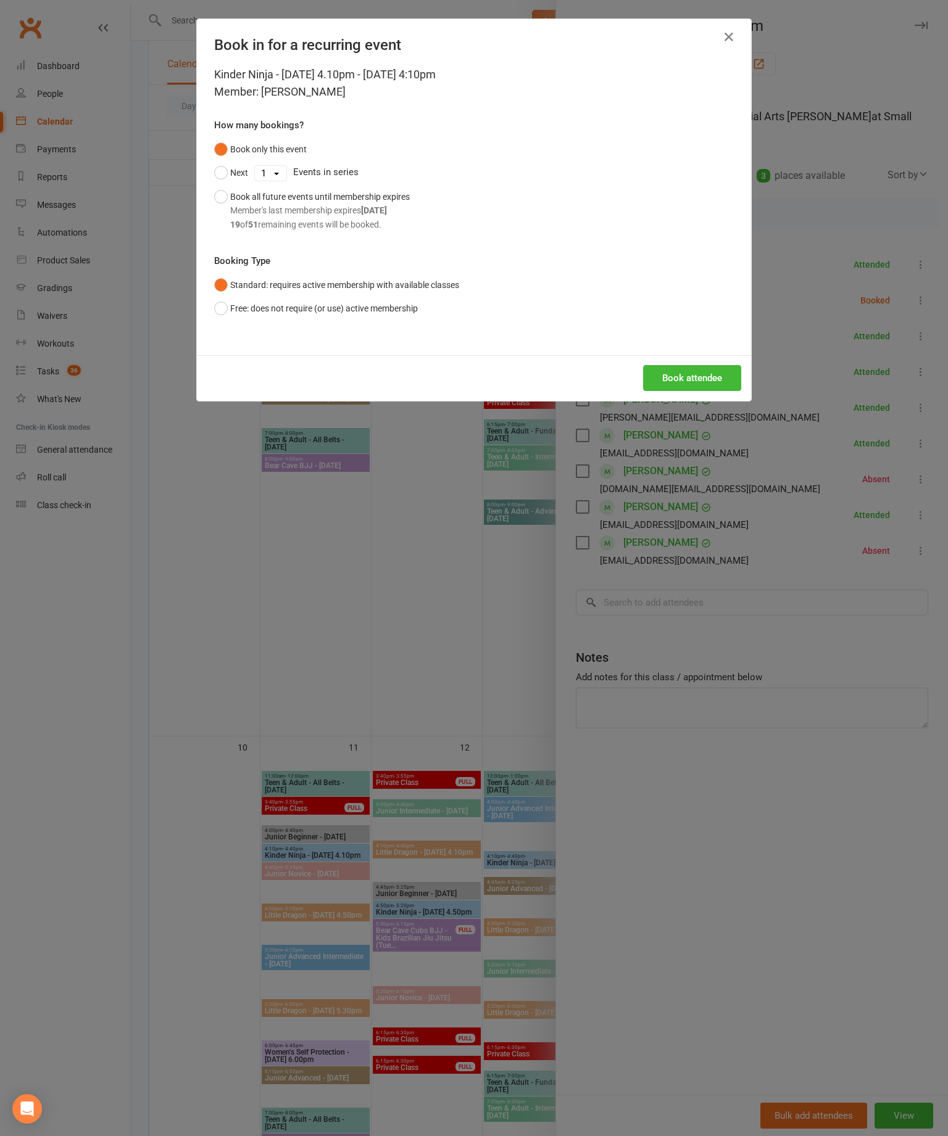
click at [693, 391] on button "Book attendee" at bounding box center [692, 378] width 98 height 26
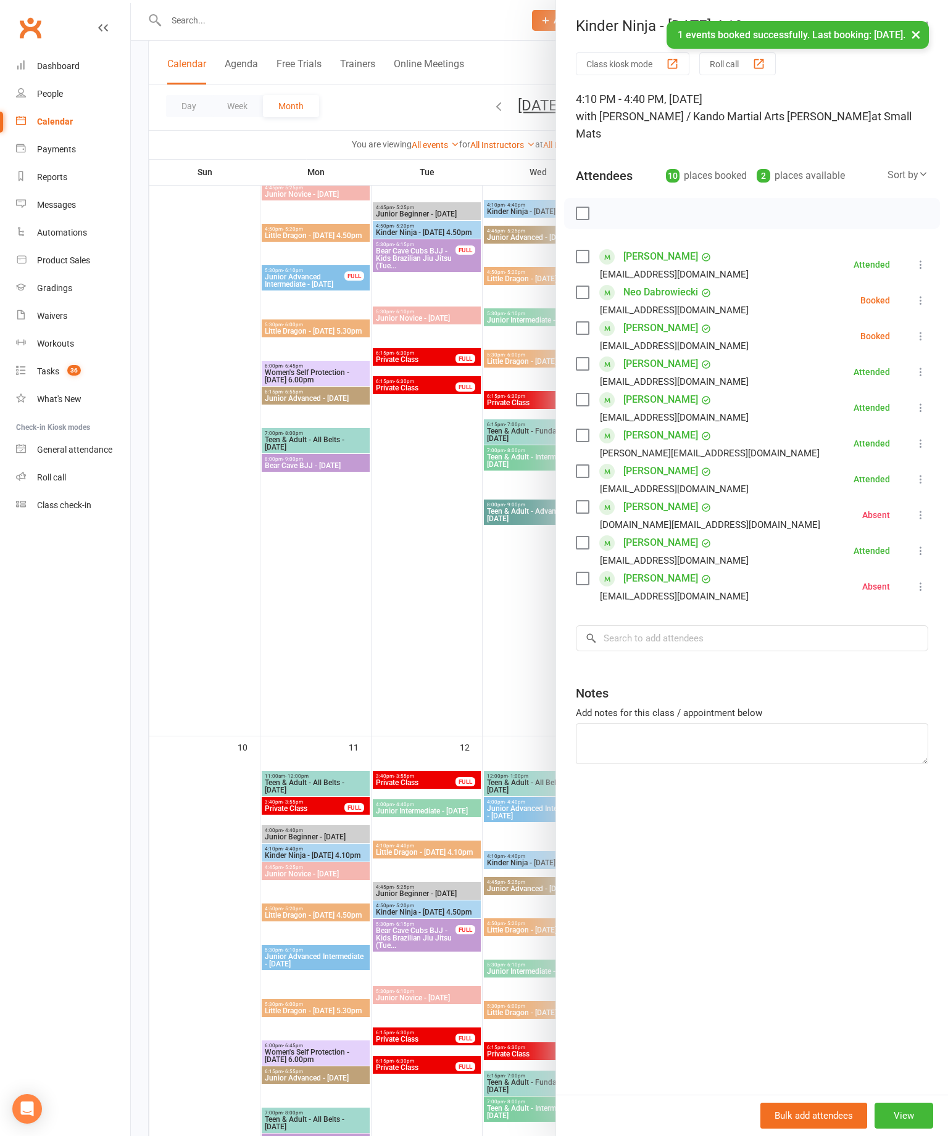
click at [933, 306] on div "Class kiosk mode Roll call 4:10 PM - 4:40 PM, Thursday, August, 14, 2025 with J…" at bounding box center [752, 573] width 392 height 1043
click at [927, 330] on icon at bounding box center [920, 336] width 12 height 12
click at [883, 397] on link "Check in" at bounding box center [861, 409] width 133 height 25
click at [936, 274] on div "Class kiosk mode Roll call 4:10 PM - 4:40 PM, Thursday, August, 14, 2025 with J…" at bounding box center [752, 573] width 392 height 1043
click at [939, 268] on div "Class kiosk mode Roll call 4:10 PM - 4:40 PM, Thursday, August, 14, 2025 with J…" at bounding box center [752, 573] width 392 height 1043
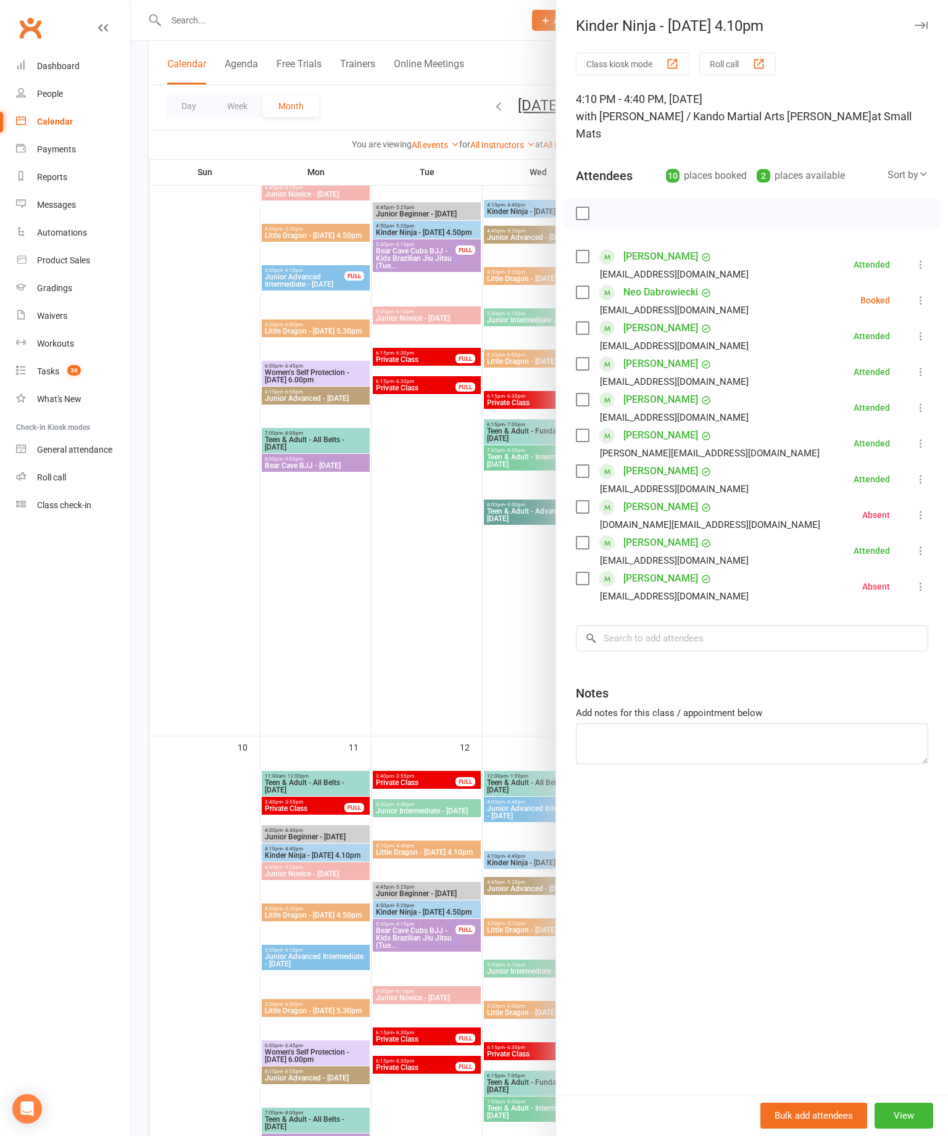
click at [932, 281] on div "Class kiosk mode Roll call 4:10 PM - 4:40 PM, Thursday, August, 14, 2025 with J…" at bounding box center [752, 573] width 392 height 1043
click at [939, 280] on div "Class kiosk mode Roll call 4:10 PM - 4:40 PM, Thursday, August, 14, 2025 with J…" at bounding box center [752, 573] width 392 height 1043
click at [915, 294] on icon at bounding box center [920, 300] width 12 height 12
click at [866, 361] on link "Check in" at bounding box center [861, 373] width 133 height 25
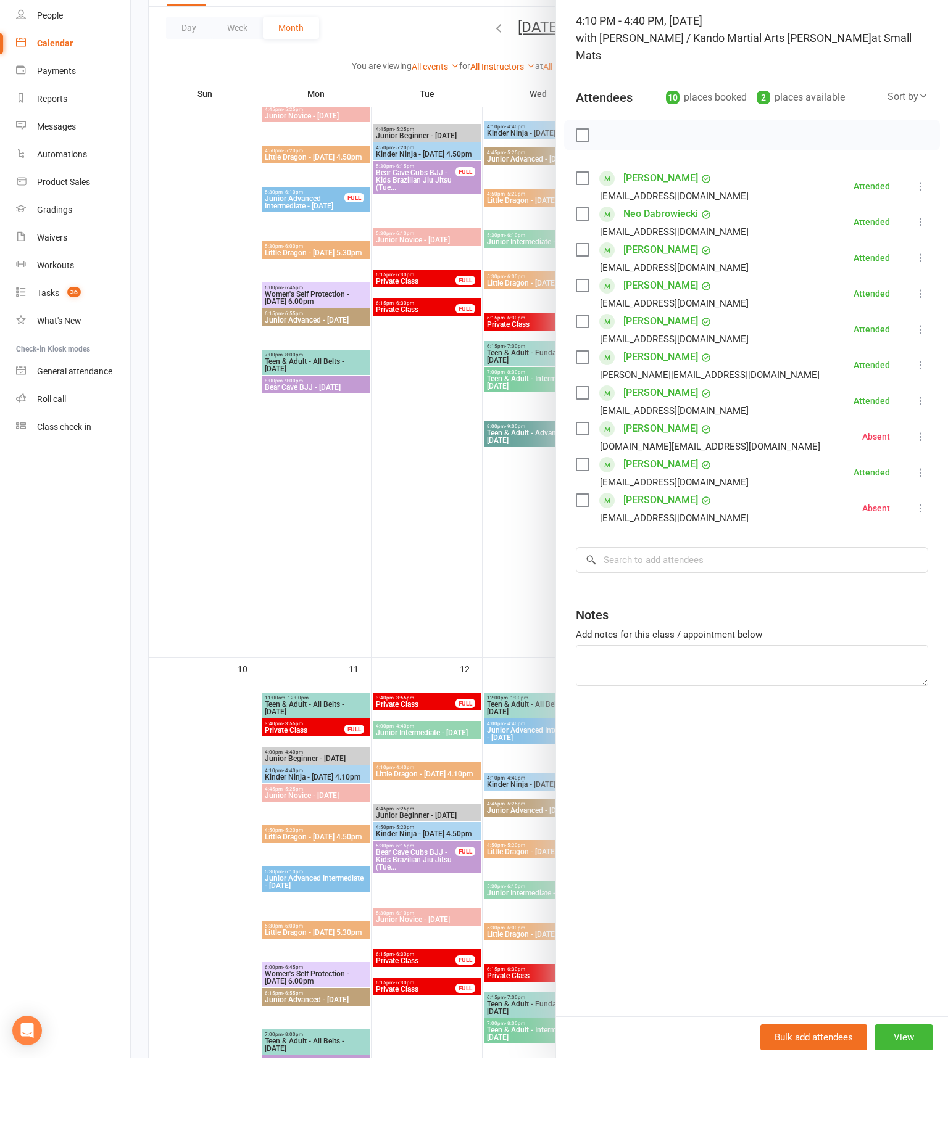
scroll to position [950, 0]
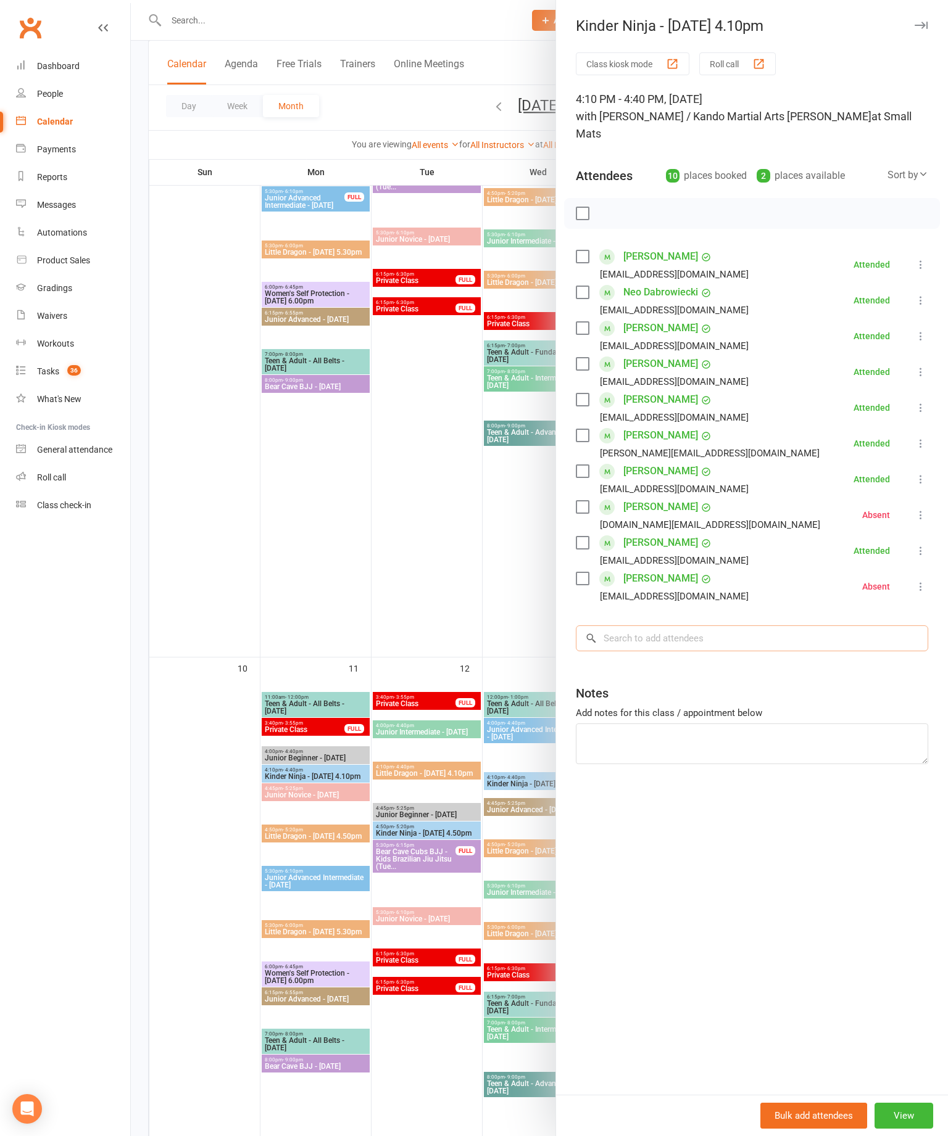
click at [770, 626] on input "search" at bounding box center [752, 639] width 352 height 26
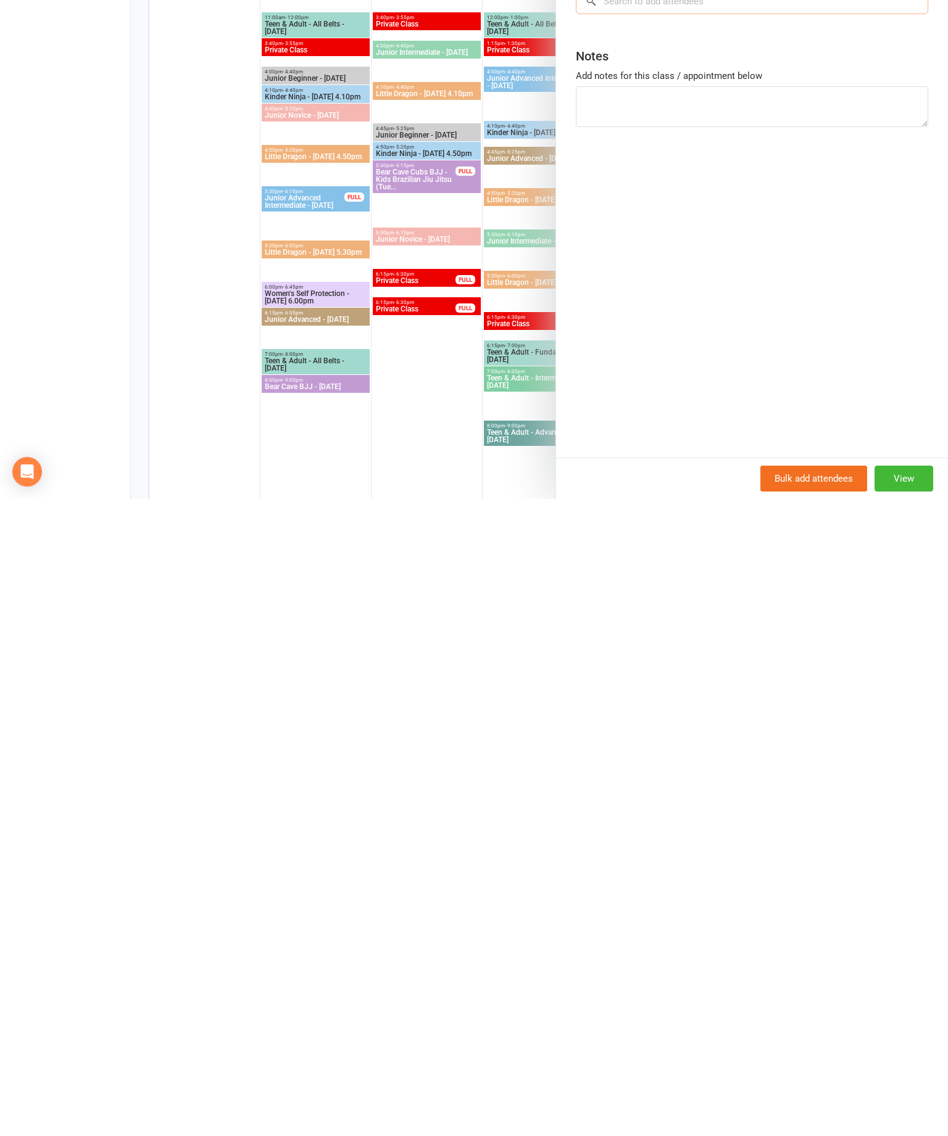
scroll to position [0, 0]
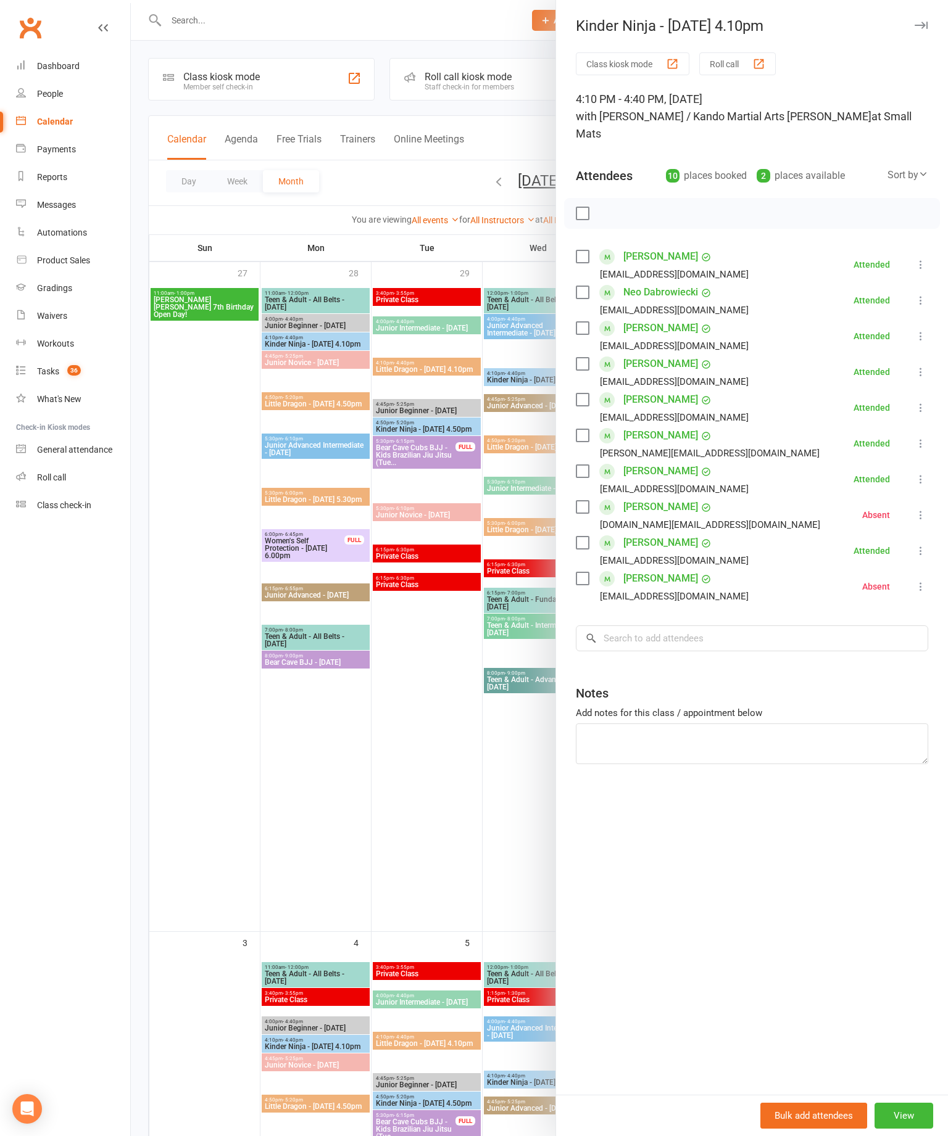
click at [917, 29] on button "button" at bounding box center [920, 25] width 15 height 15
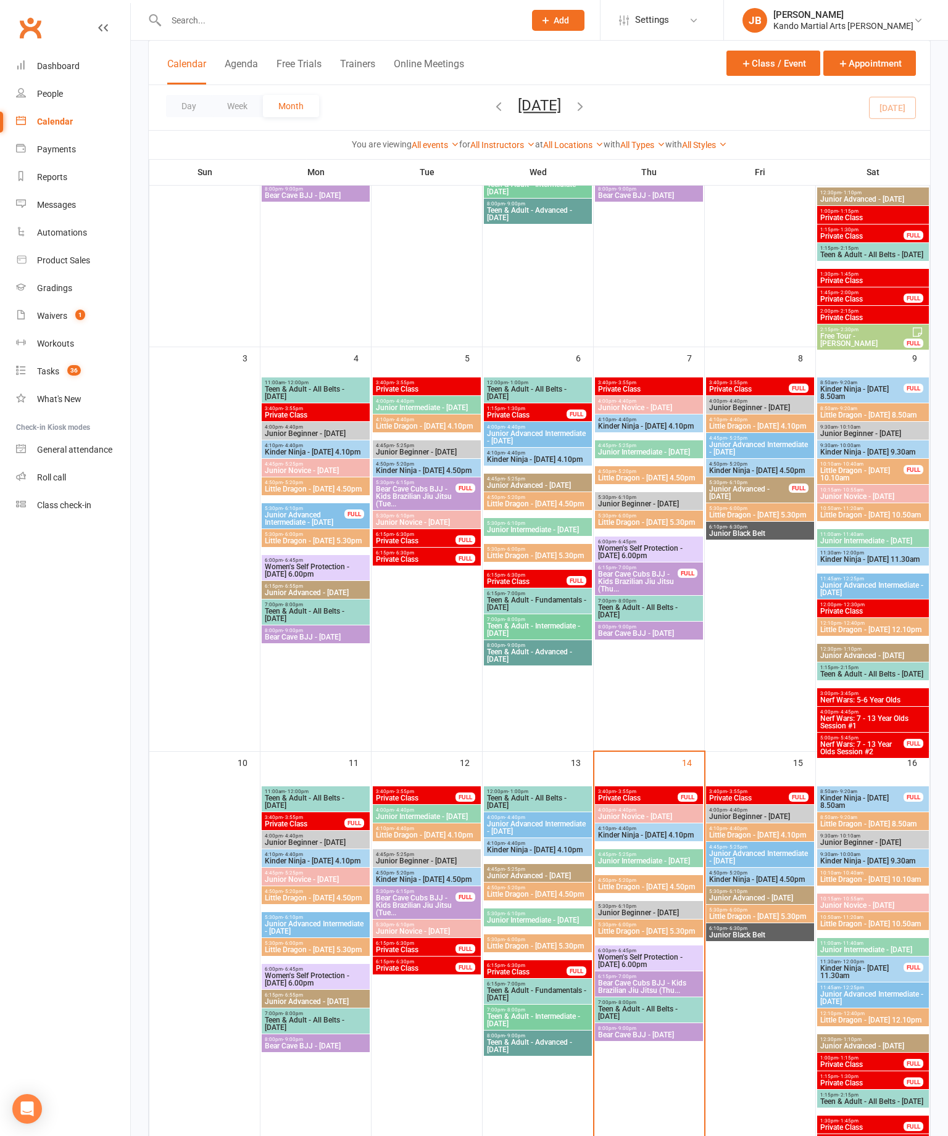
scroll to position [334, 0]
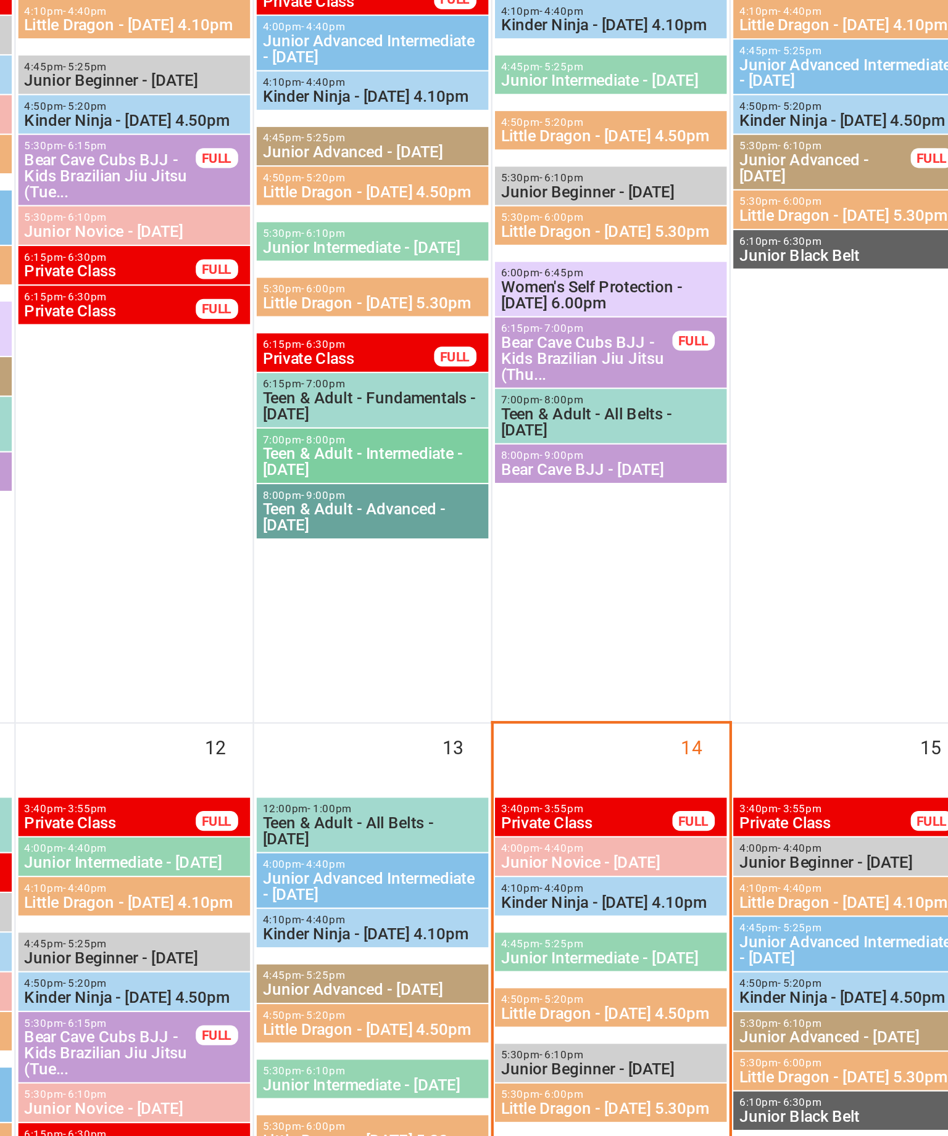
click at [616, 833] on span "- 4:40pm" at bounding box center [626, 836] width 20 height 6
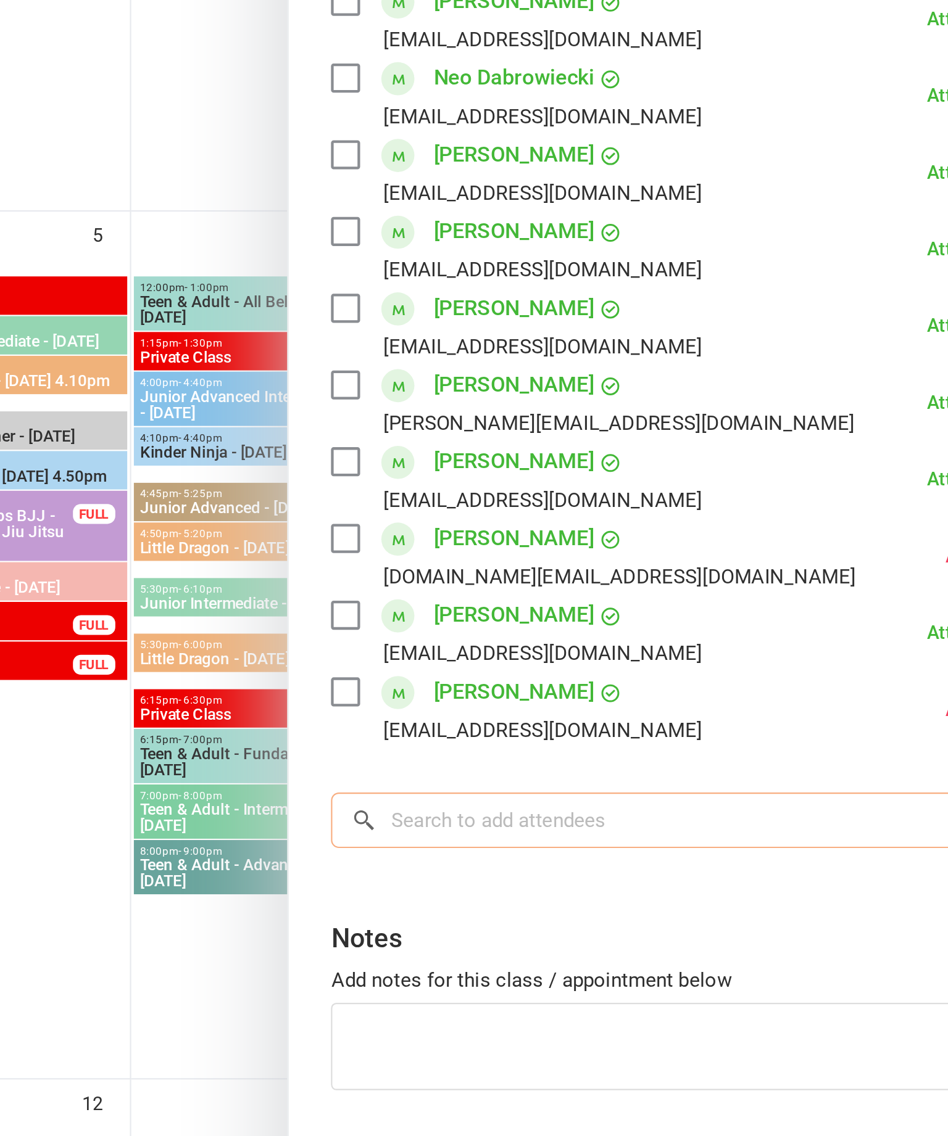
click at [576, 626] on input "search" at bounding box center [752, 639] width 352 height 26
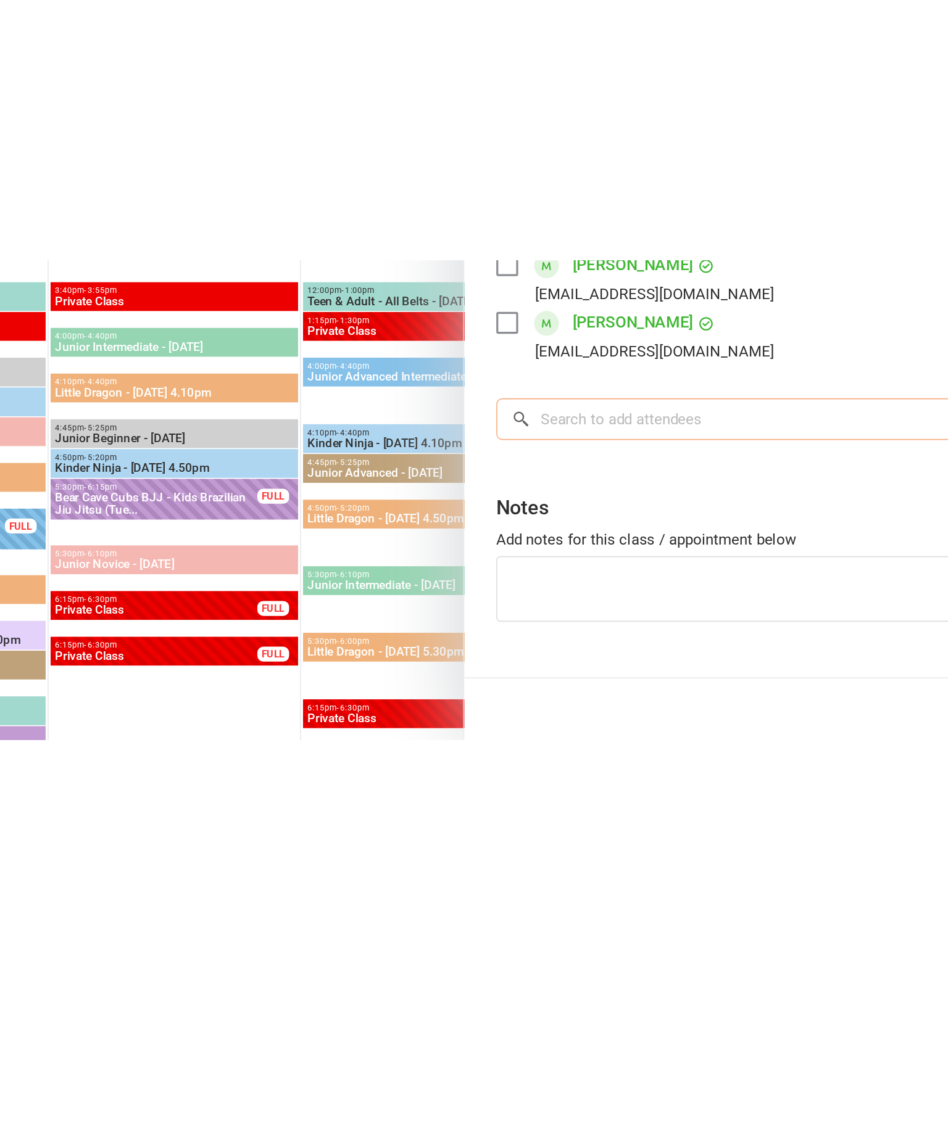
scroll to position [334, 73]
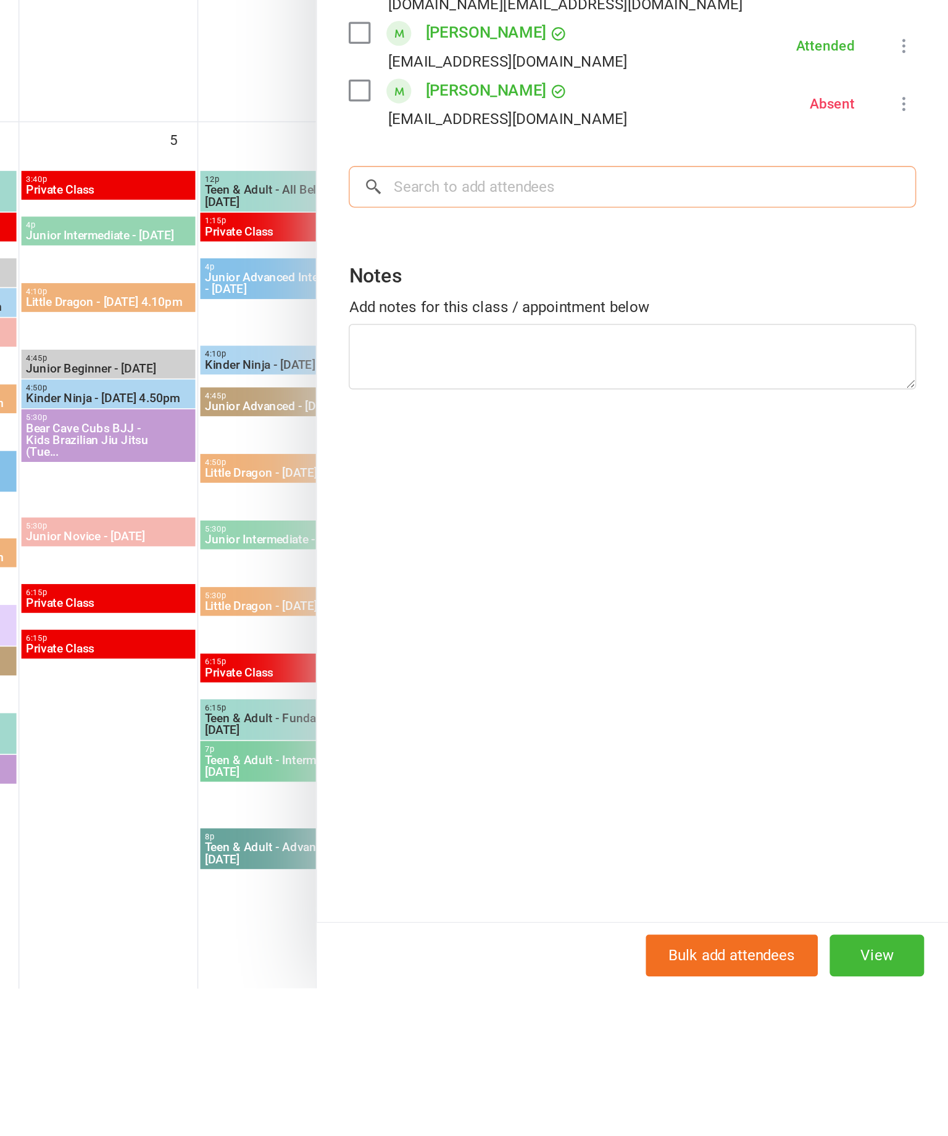
click at [576, 626] on input "search" at bounding box center [752, 639] width 352 height 26
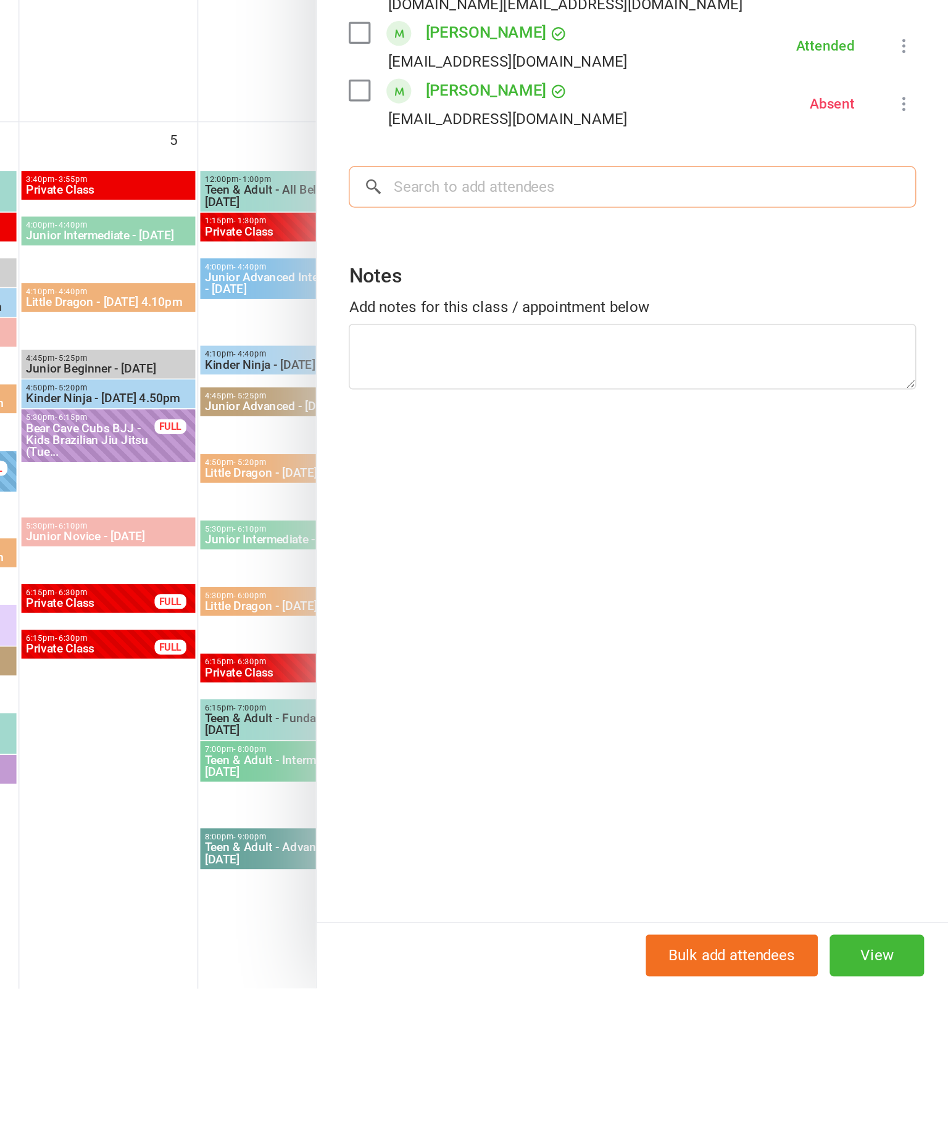
scroll to position [334, 0]
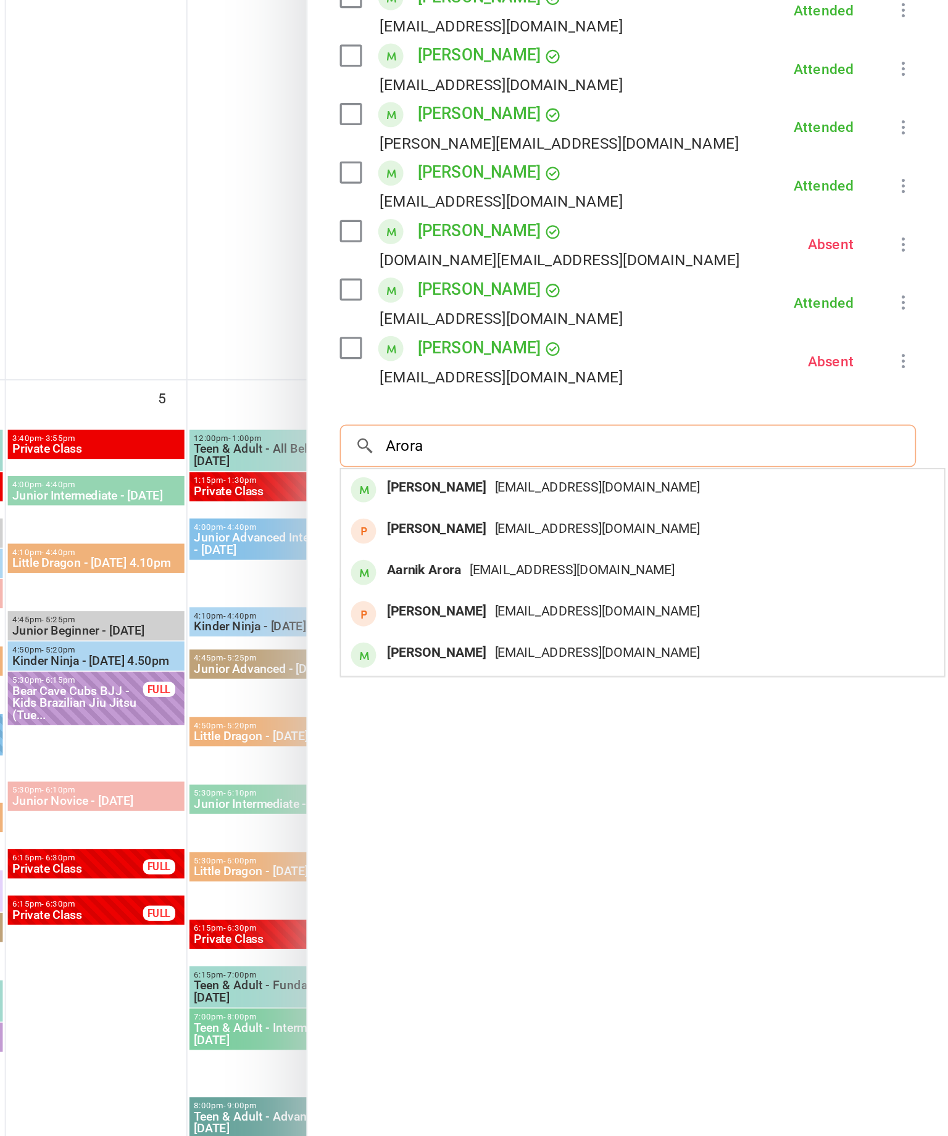
type input "Arora"
click at [654, 709] on span "che.arora3@gmail.com" at bounding box center [716, 713] width 125 height 9
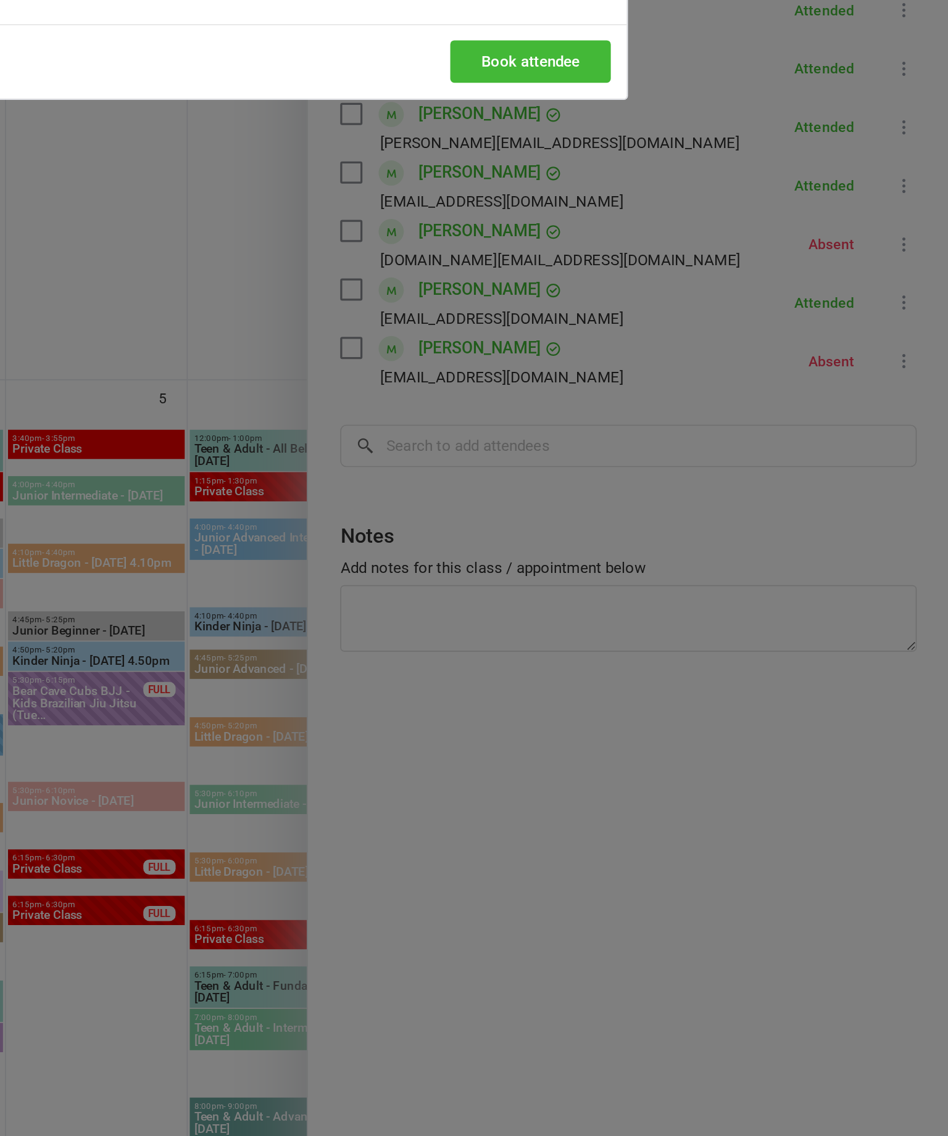
click at [643, 390] on button "Book attendee" at bounding box center [692, 403] width 98 height 26
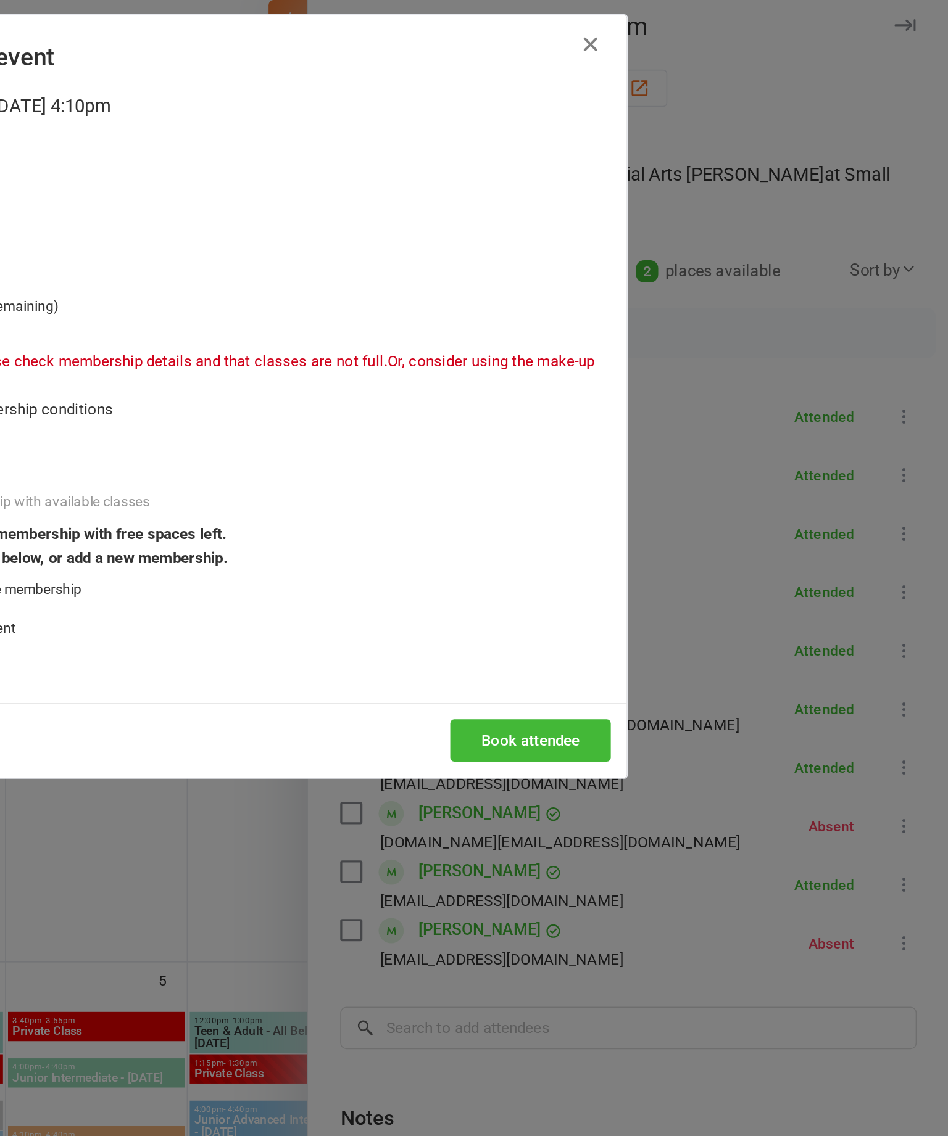
scroll to position [216, 0]
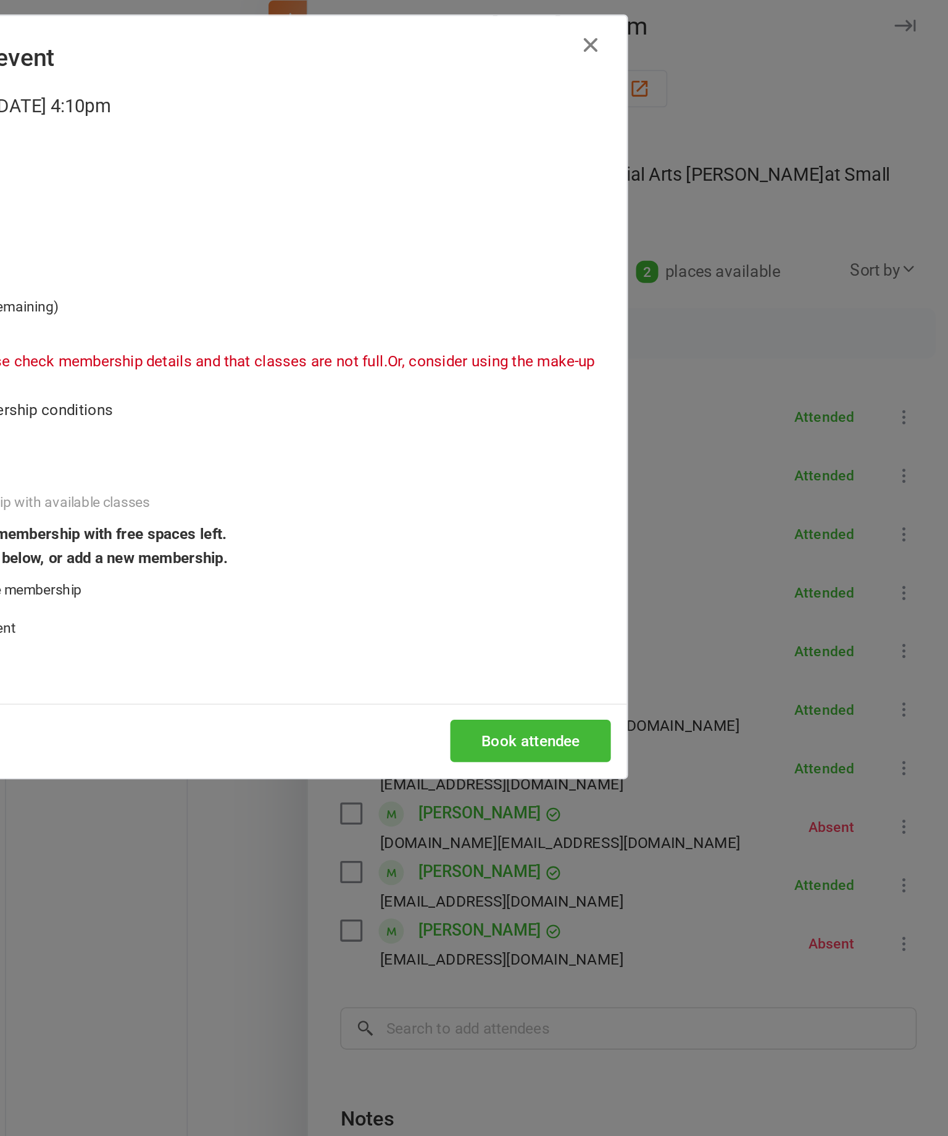
click at [719, 27] on button "button" at bounding box center [729, 37] width 20 height 20
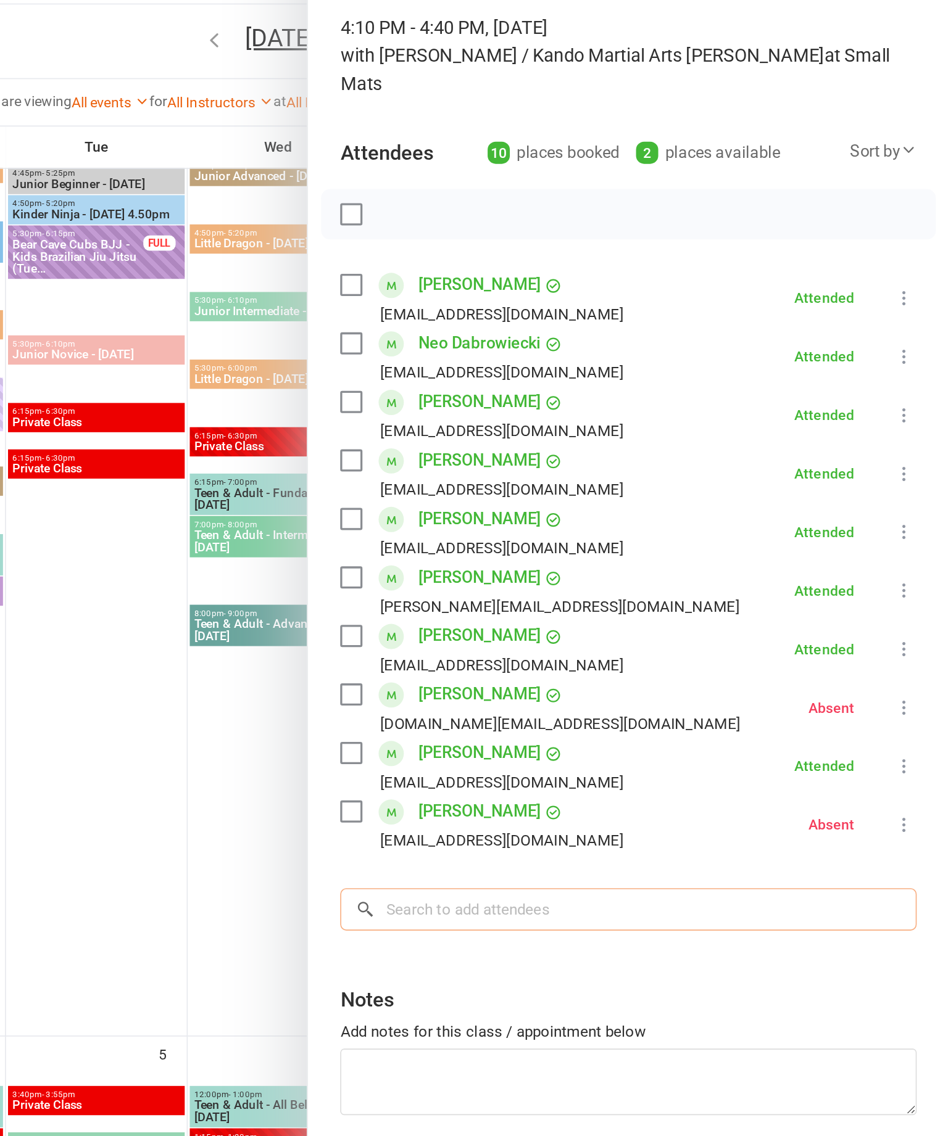
click at [576, 626] on input "search" at bounding box center [752, 639] width 352 height 26
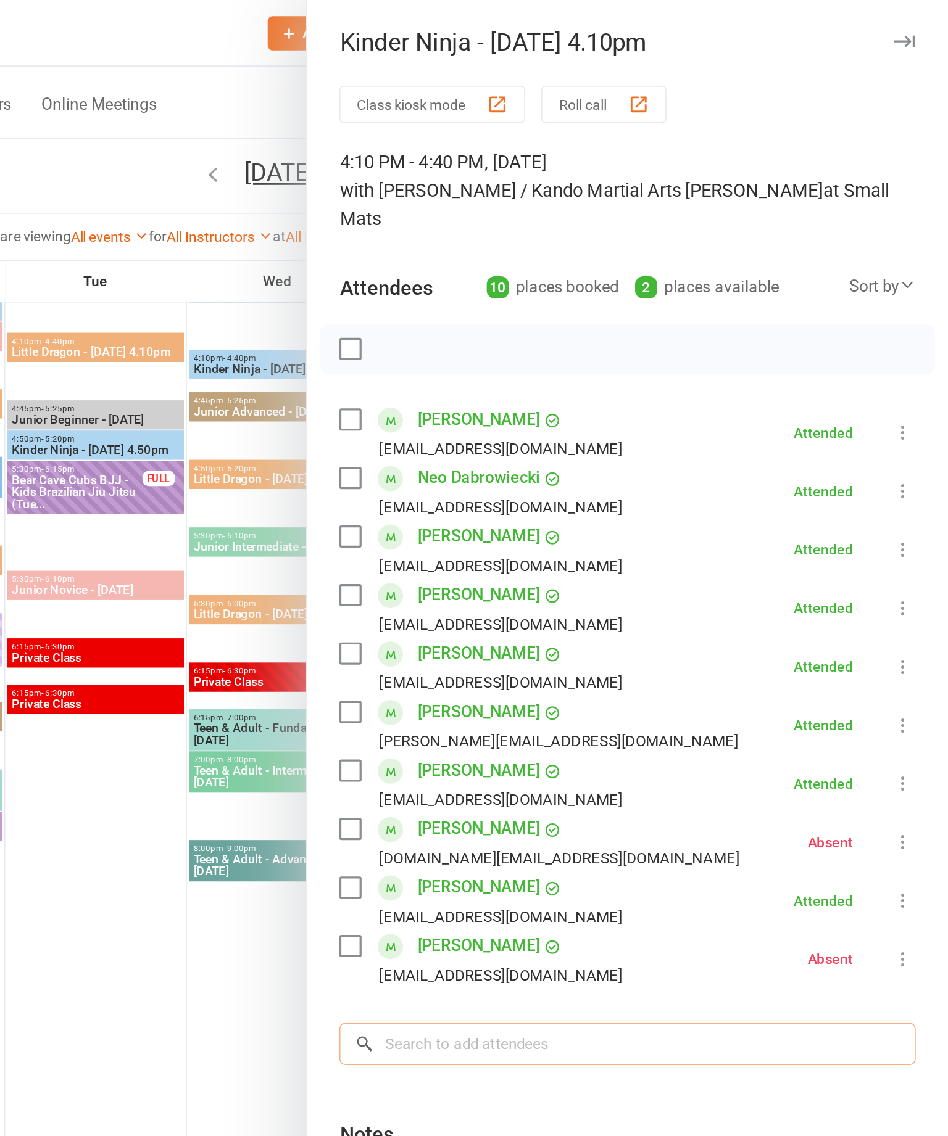
scroll to position [122, 0]
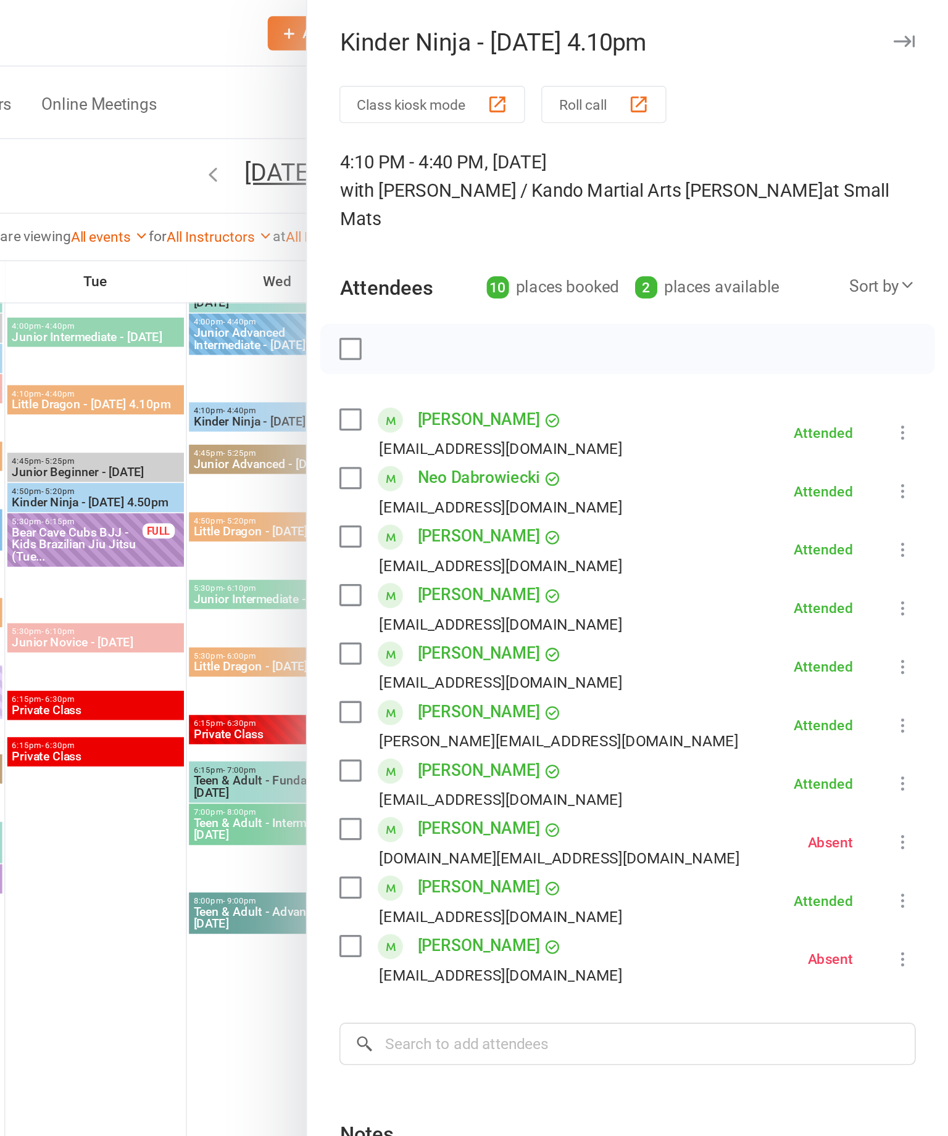
click at [914, 27] on icon "button" at bounding box center [920, 25] width 13 height 7
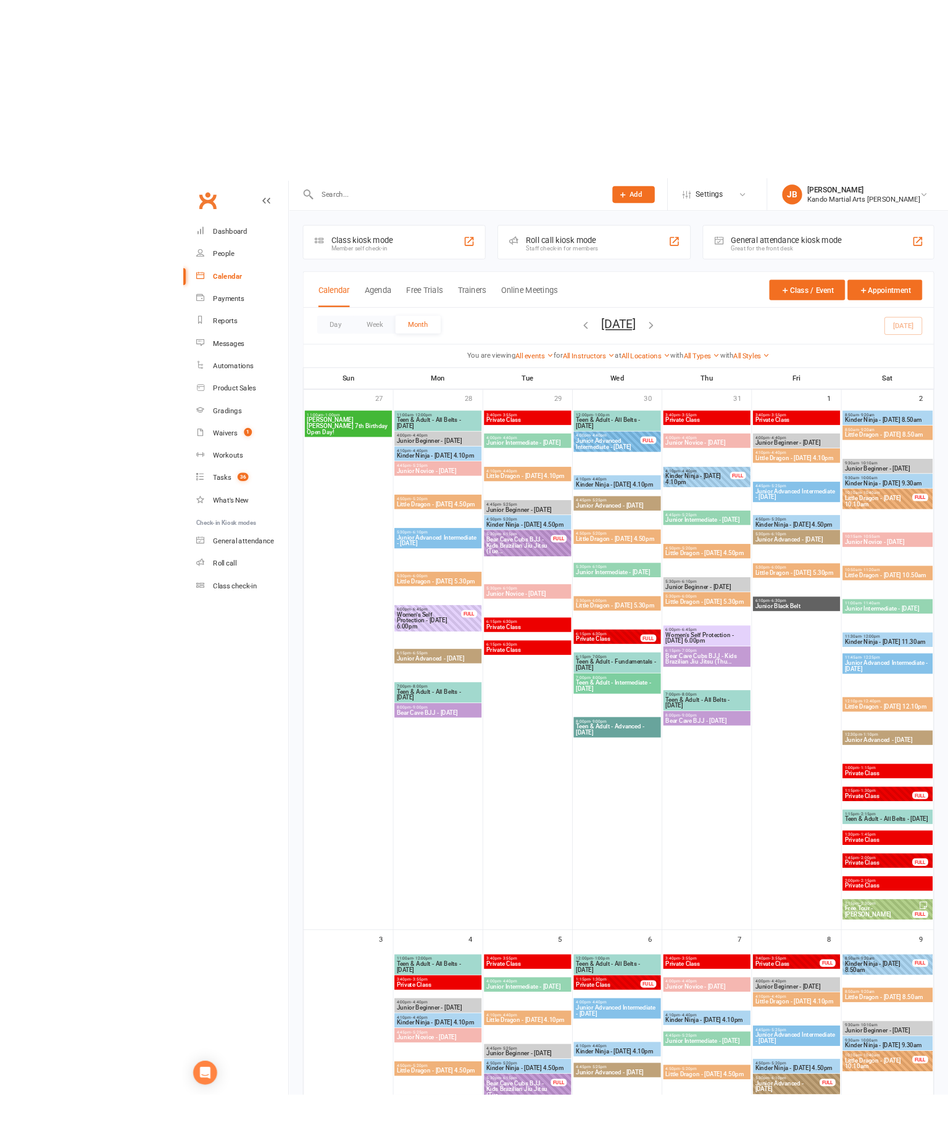
scroll to position [1, 0]
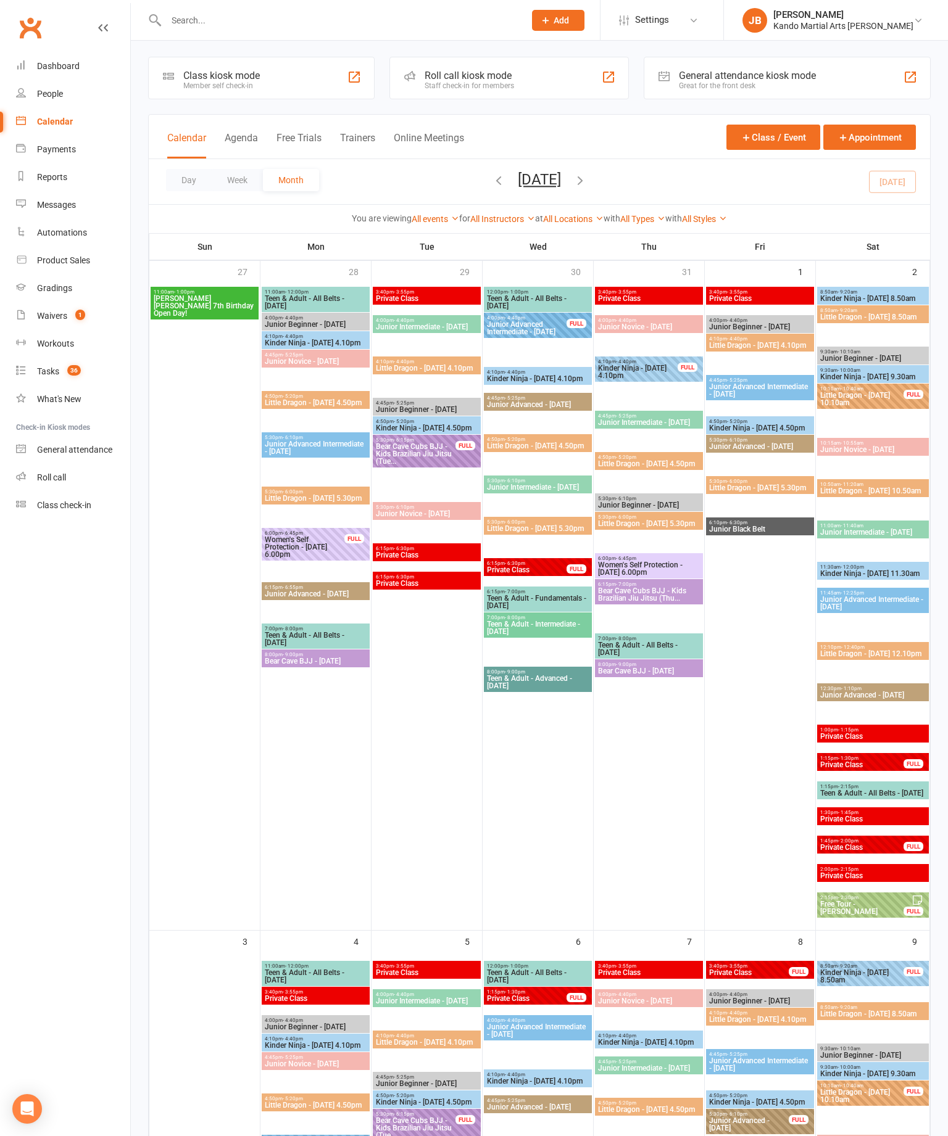
click at [209, 27] on input "text" at bounding box center [338, 20] width 353 height 17
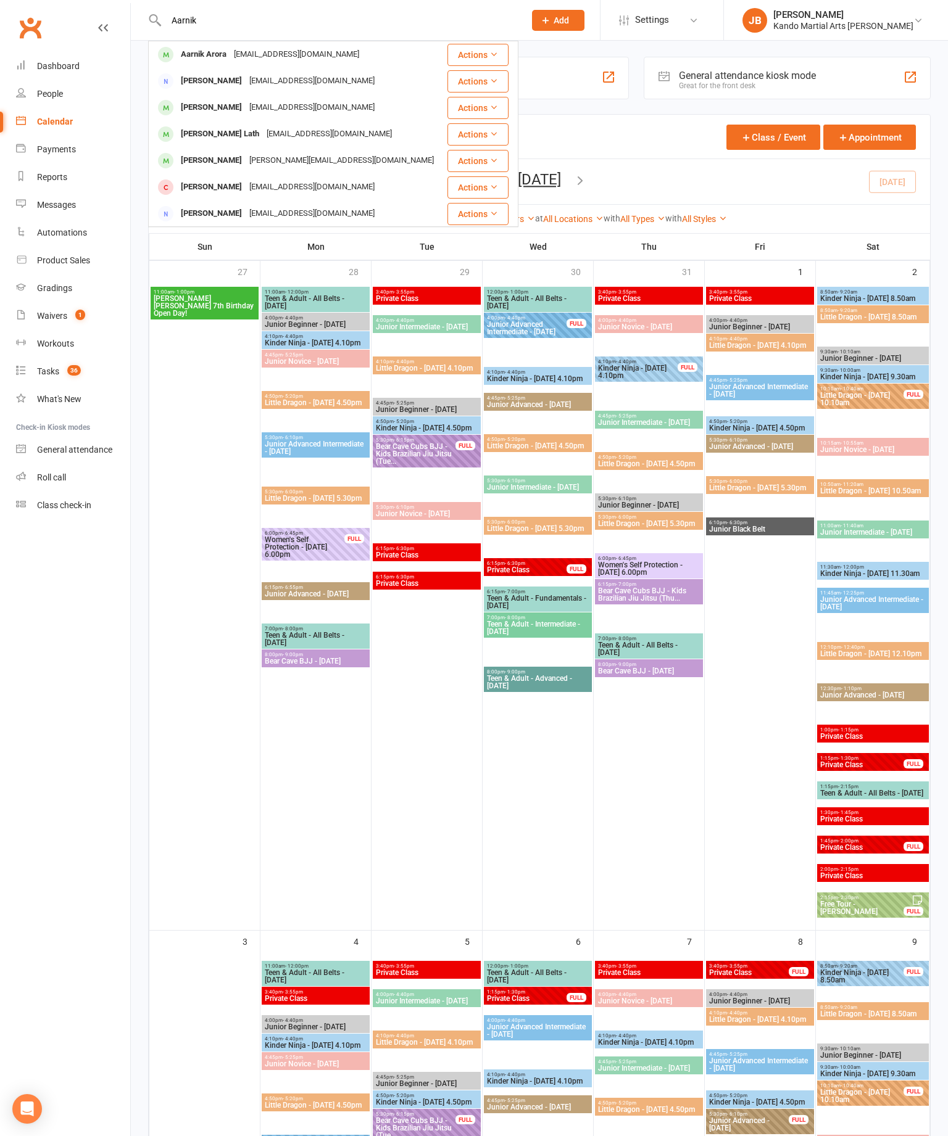
type input "Aarnik"
click at [247, 52] on div "che.arora3@gmail.com" at bounding box center [296, 55] width 133 height 18
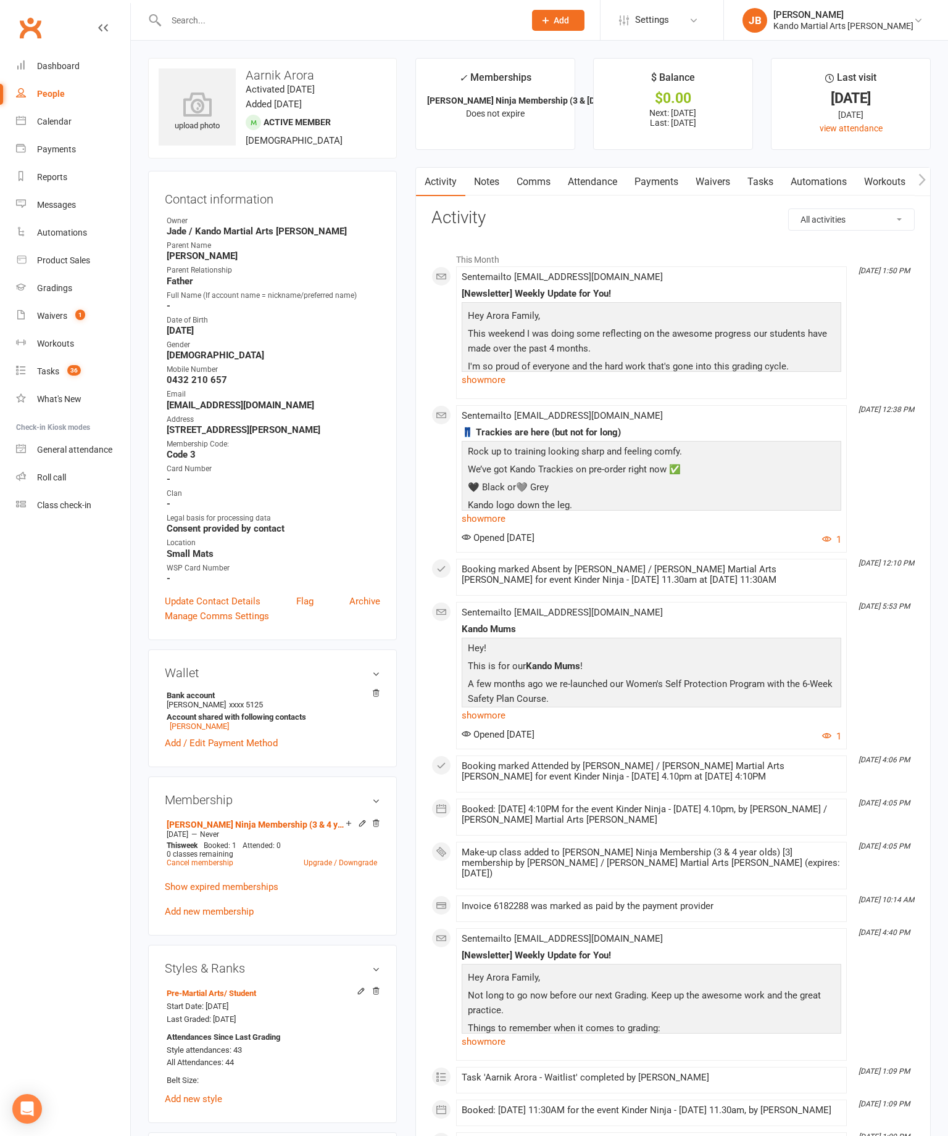
click at [623, 178] on link "Attendance" at bounding box center [592, 182] width 67 height 28
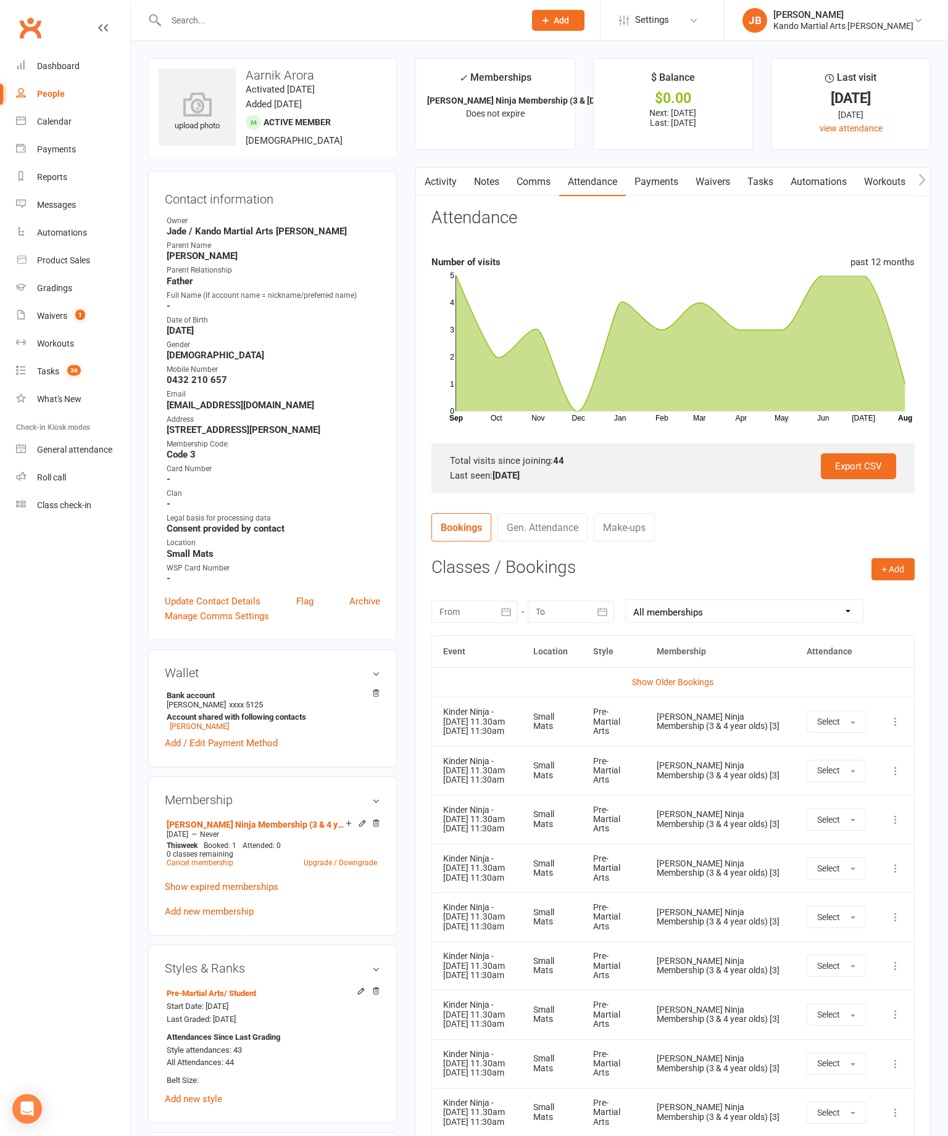
click at [495, 618] on button "button" at bounding box center [506, 612] width 22 height 22
click at [455, 650] on button "button" at bounding box center [451, 641] width 27 height 22
click at [484, 693] on span "29" at bounding box center [481, 688] width 10 height 10
type input "29 Jun 2025"
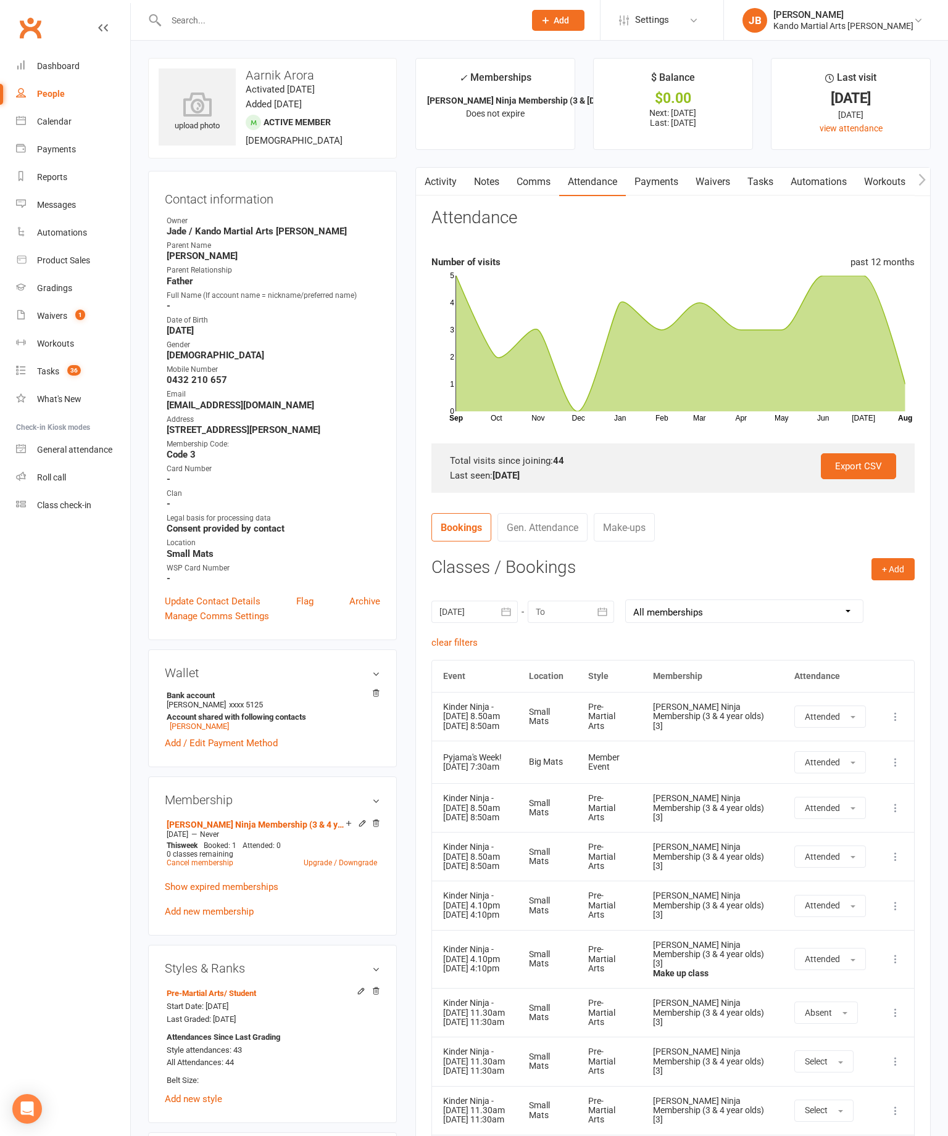
click at [610, 181] on link "Attendance" at bounding box center [592, 182] width 67 height 28
click at [68, 119] on div "Calendar" at bounding box center [54, 122] width 35 height 10
